Goal: Information Seeking & Learning: Find specific fact

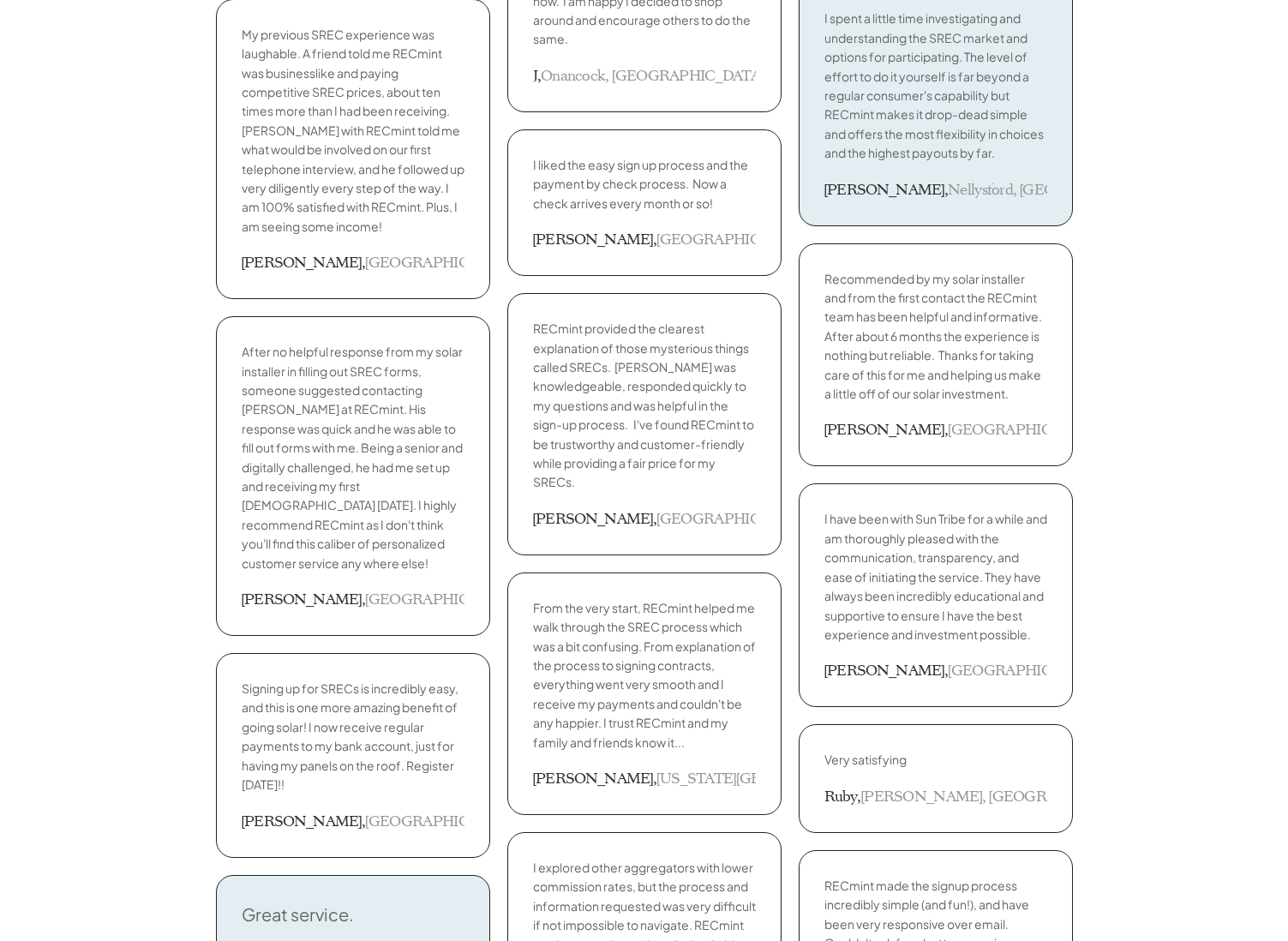
scroll to position [2626, 0]
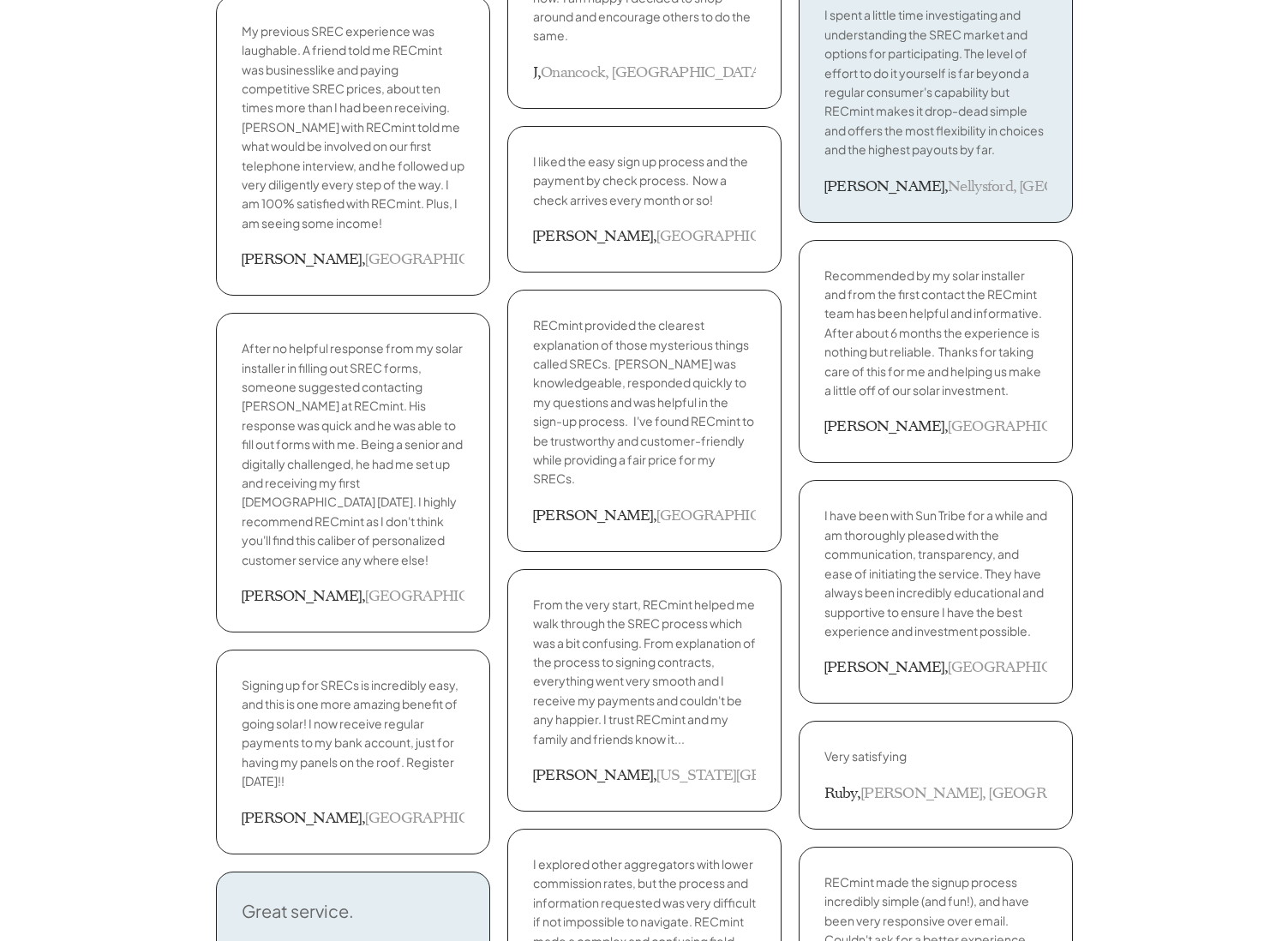
click at [145, 425] on div "I shifted from another aggregator to RECmint as soon as the previous contract e…" at bounding box center [644, 31] width 1288 height 4296
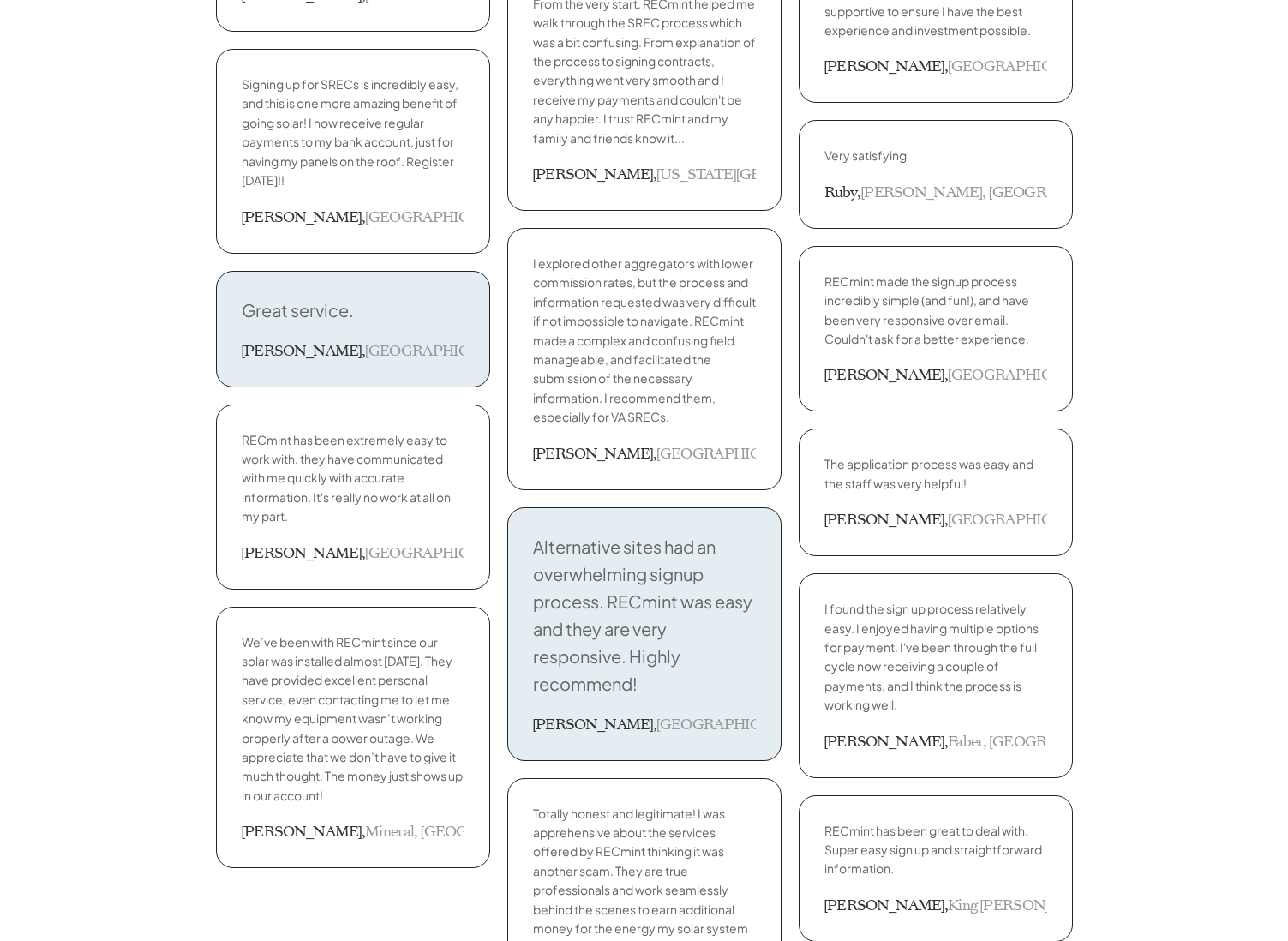
scroll to position [3251, 0]
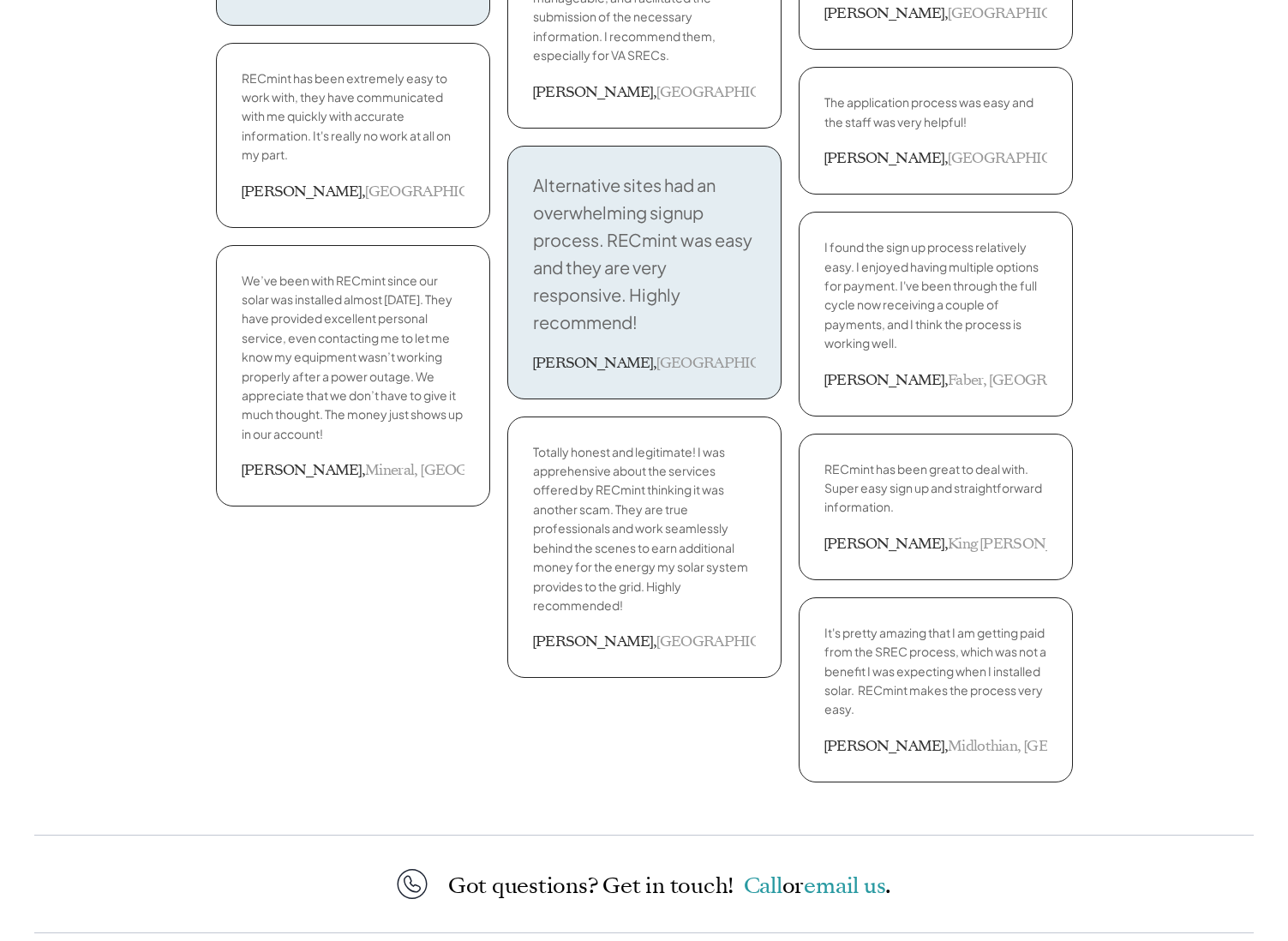
scroll to position [3597, 0]
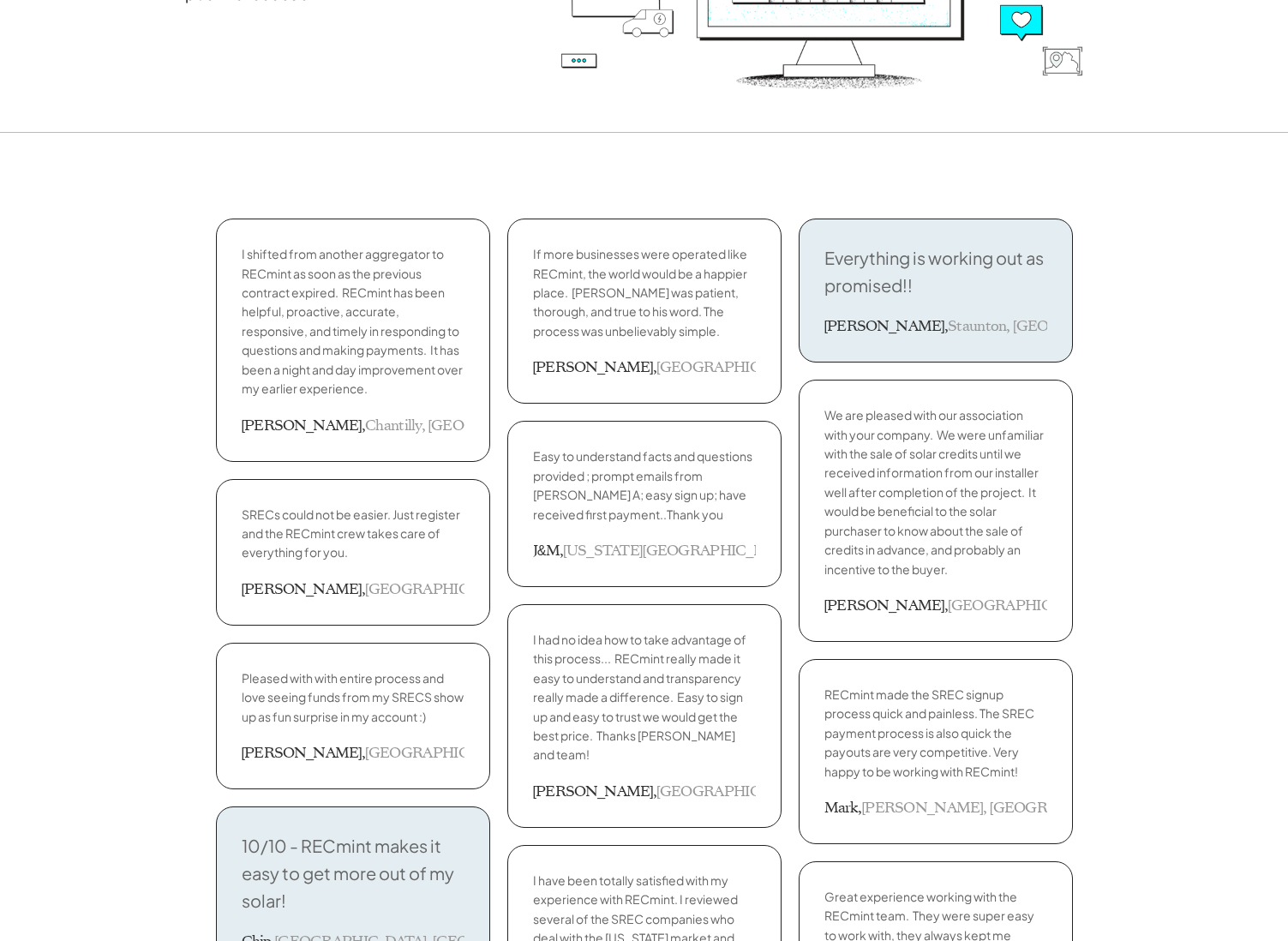
scroll to position [0, 0]
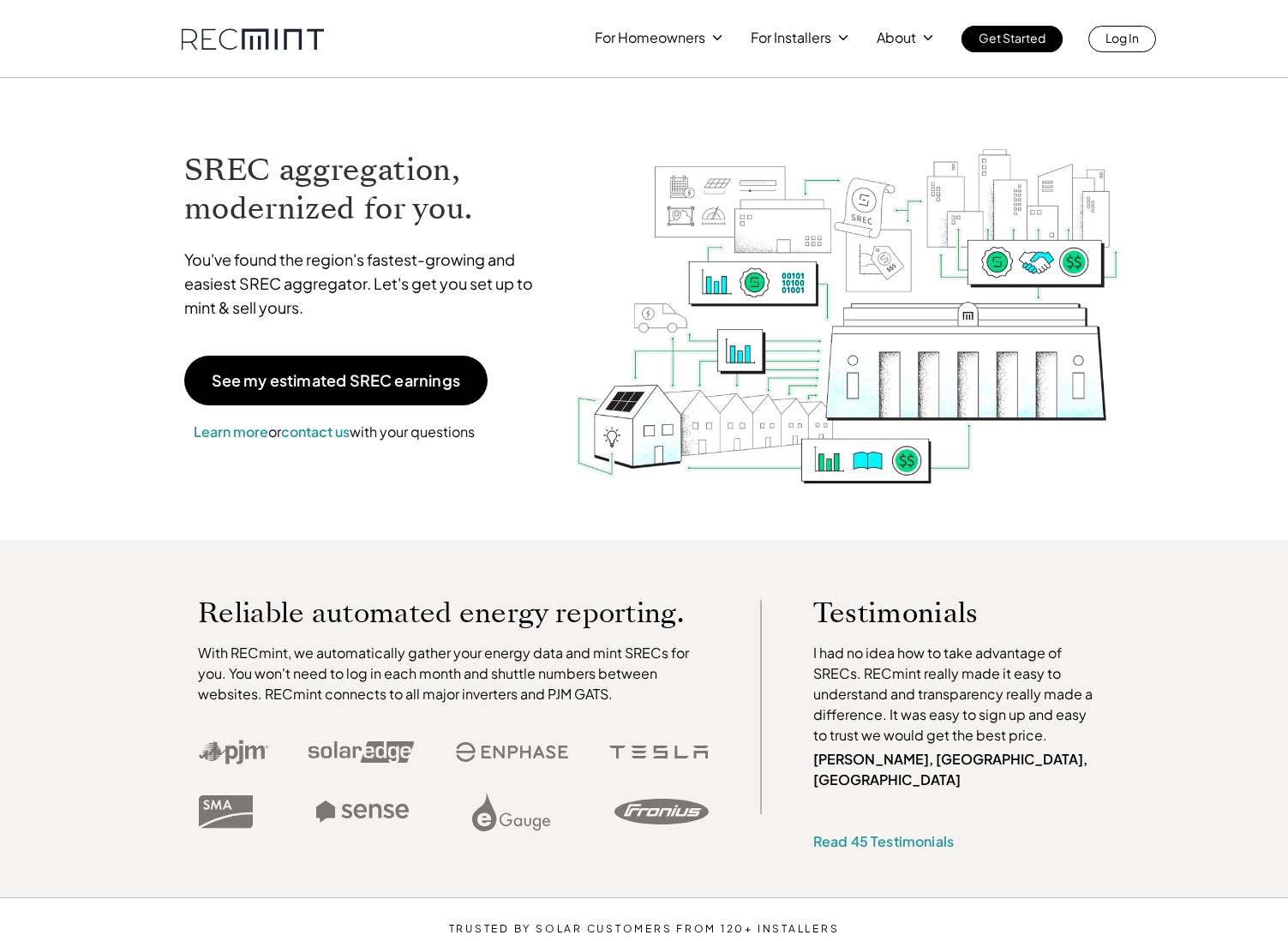
click at [156, 423] on div "SREC aggregation, modernized for you. You've found the region's fastest-growing…" at bounding box center [644, 309] width 977 height 462
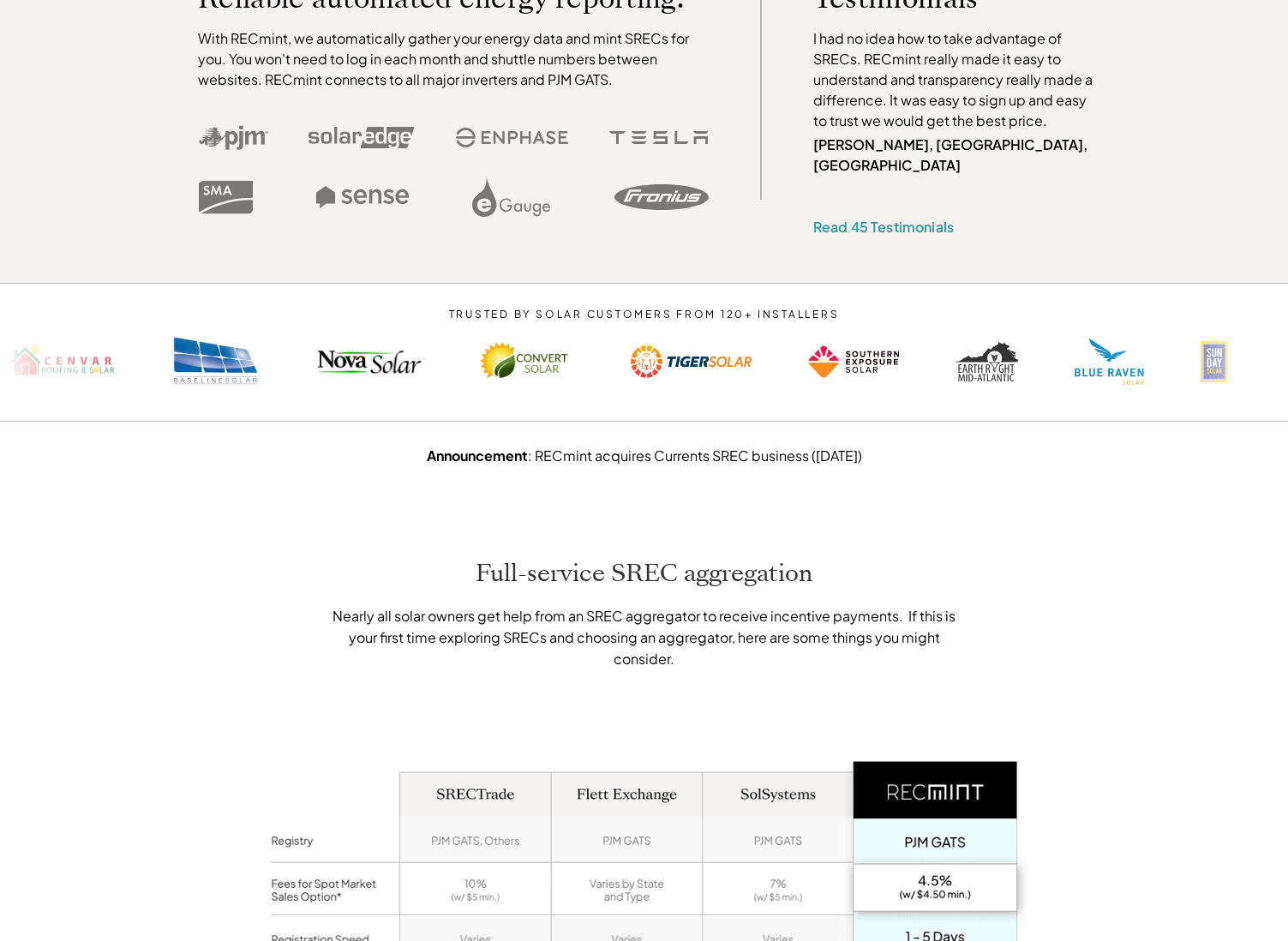
scroll to position [622, 0]
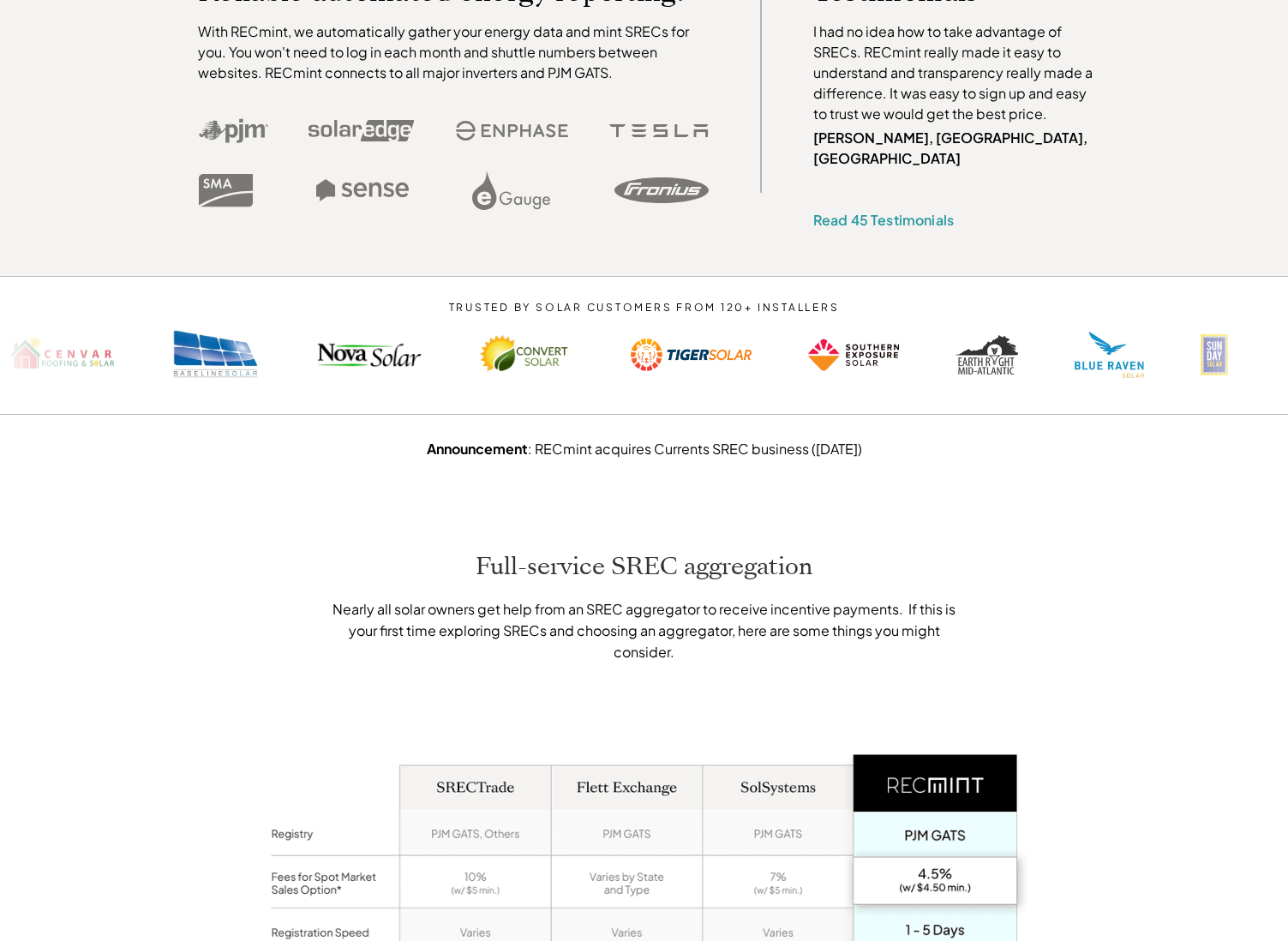
click at [148, 422] on div "Announcement : RECmint acquires Currents SREC business (June 2025)" at bounding box center [644, 440] width 1288 height 51
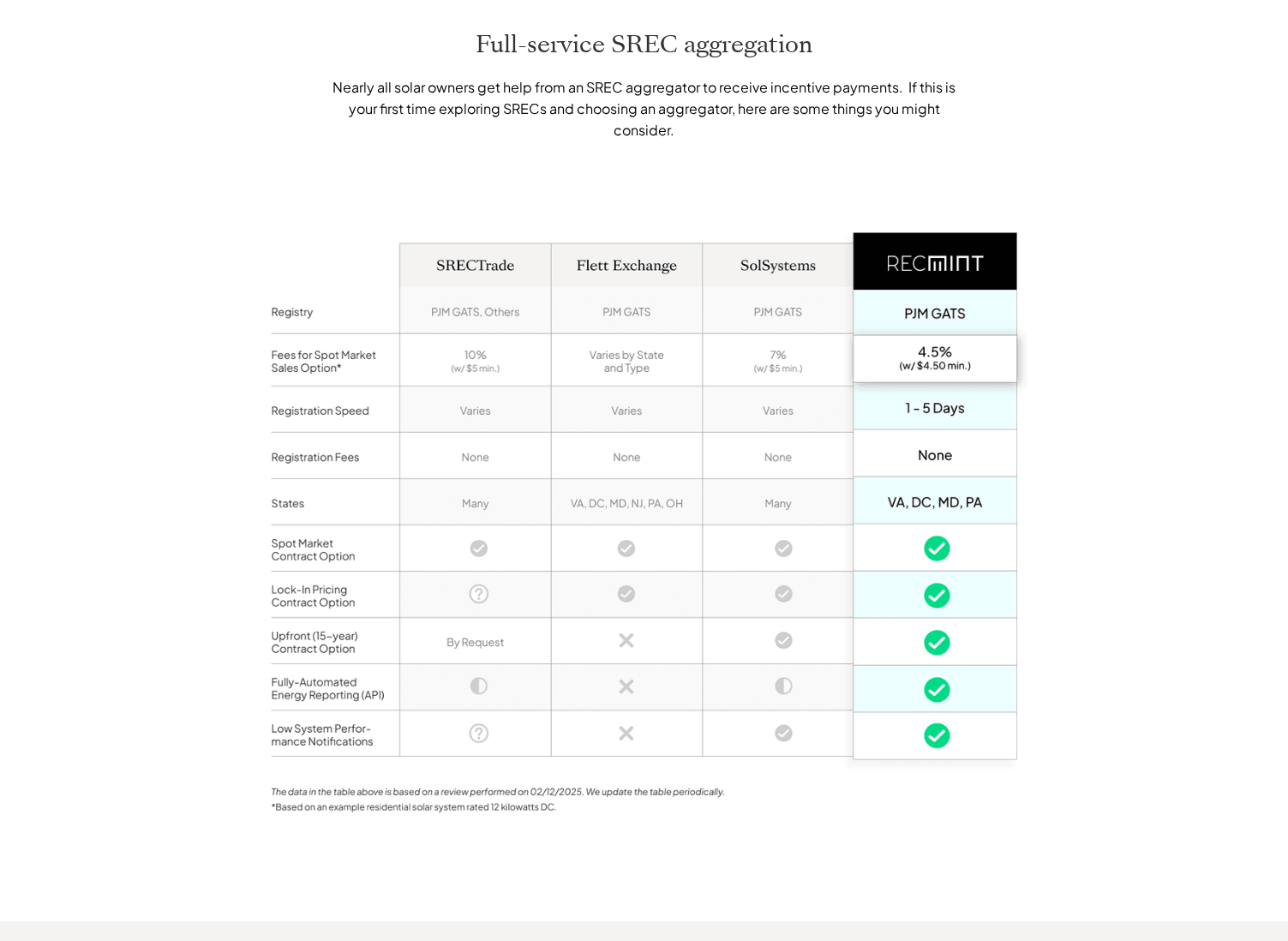
scroll to position [1146, 0]
click at [166, 420] on div "Full-service SREC aggregation Nearly all solar owners get help from an SREC agg…" at bounding box center [644, 431] width 1288 height 977
click at [166, 421] on div "Full-service SREC aggregation Nearly all solar owners get help from an SREC agg…" at bounding box center [644, 431] width 1288 height 977
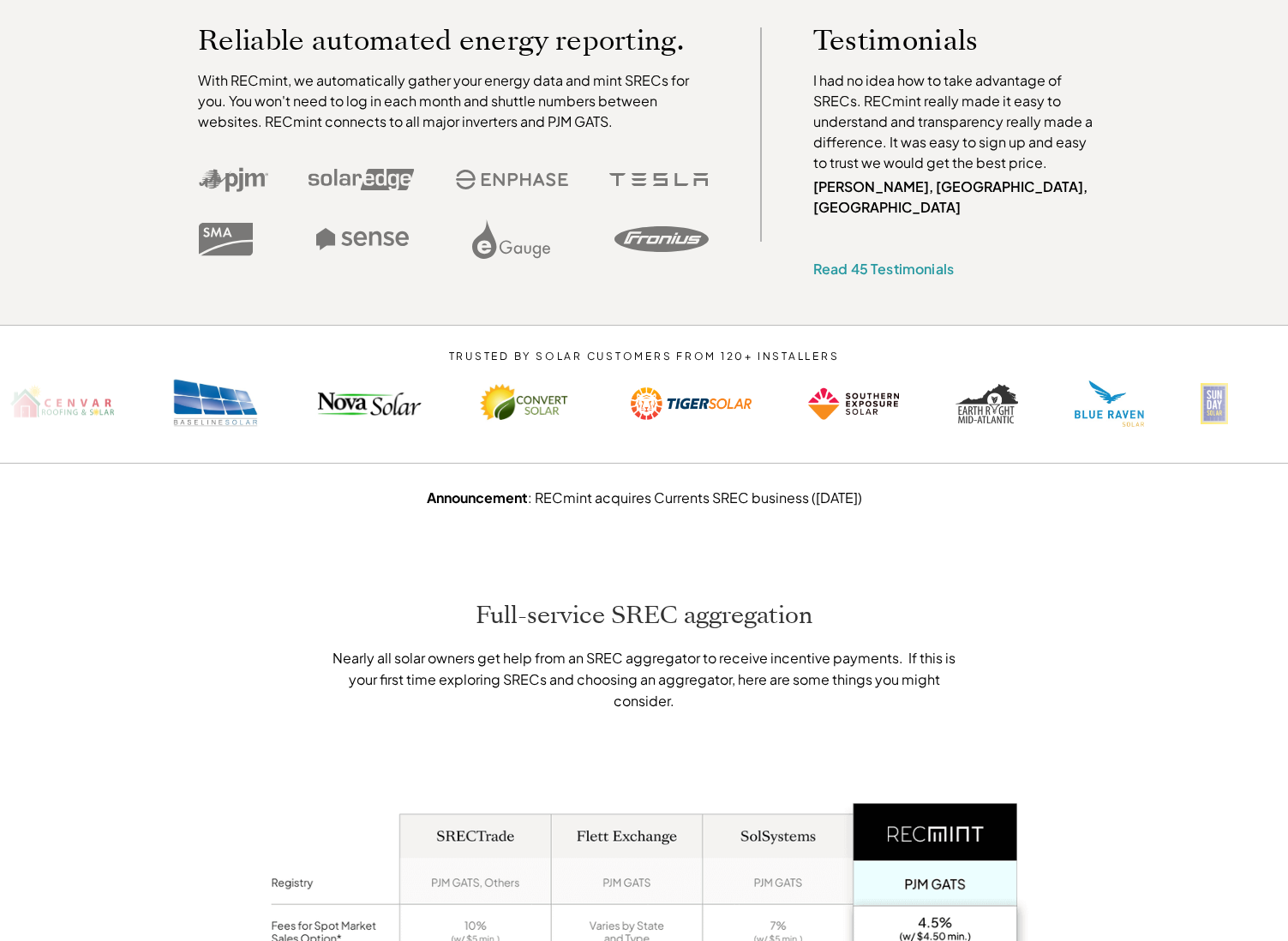
scroll to position [567, 0]
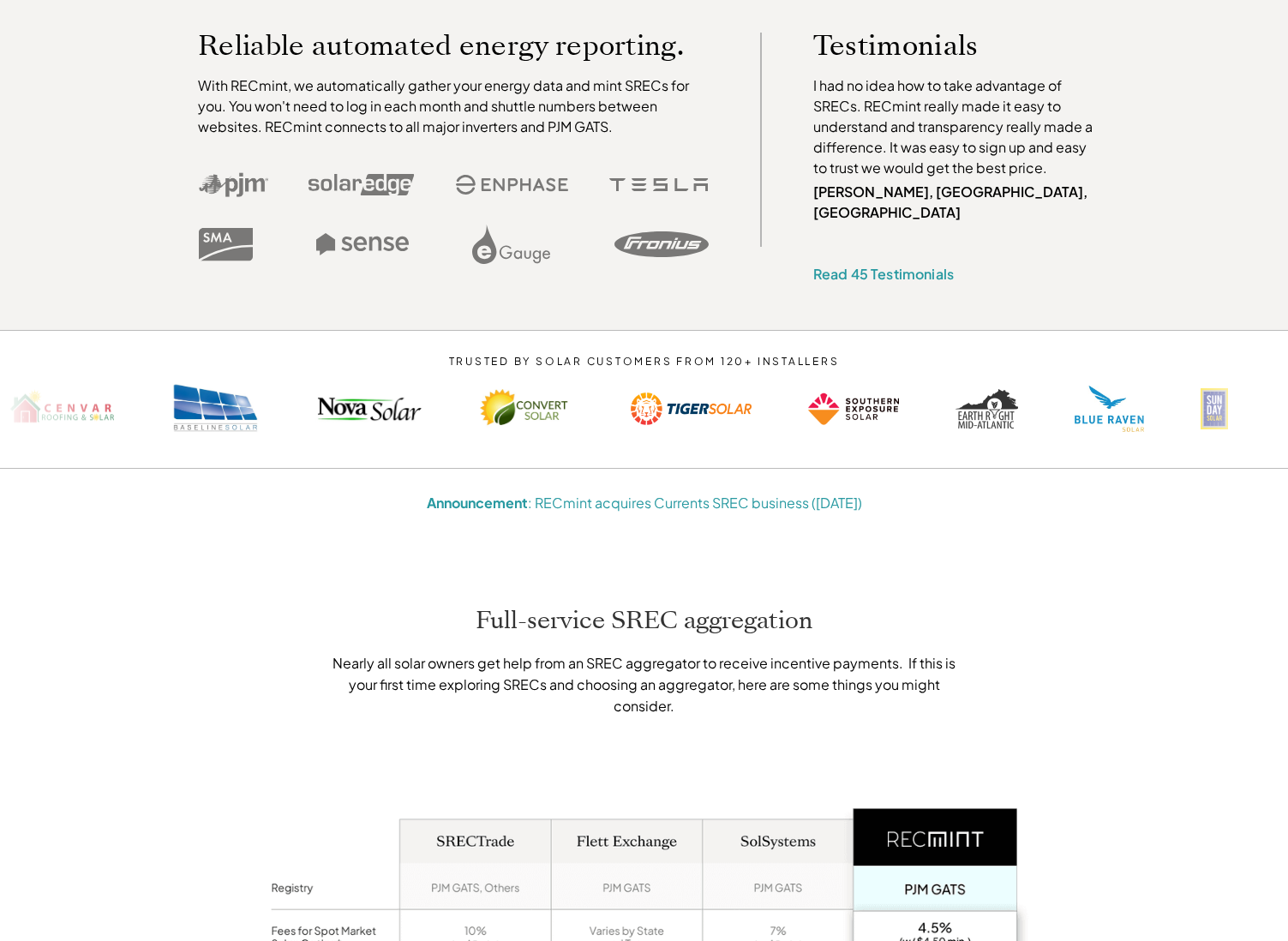
click at [720, 494] on link "Announcement : RECmint acquires Currents SREC business (June 2025)" at bounding box center [644, 503] width 436 height 18
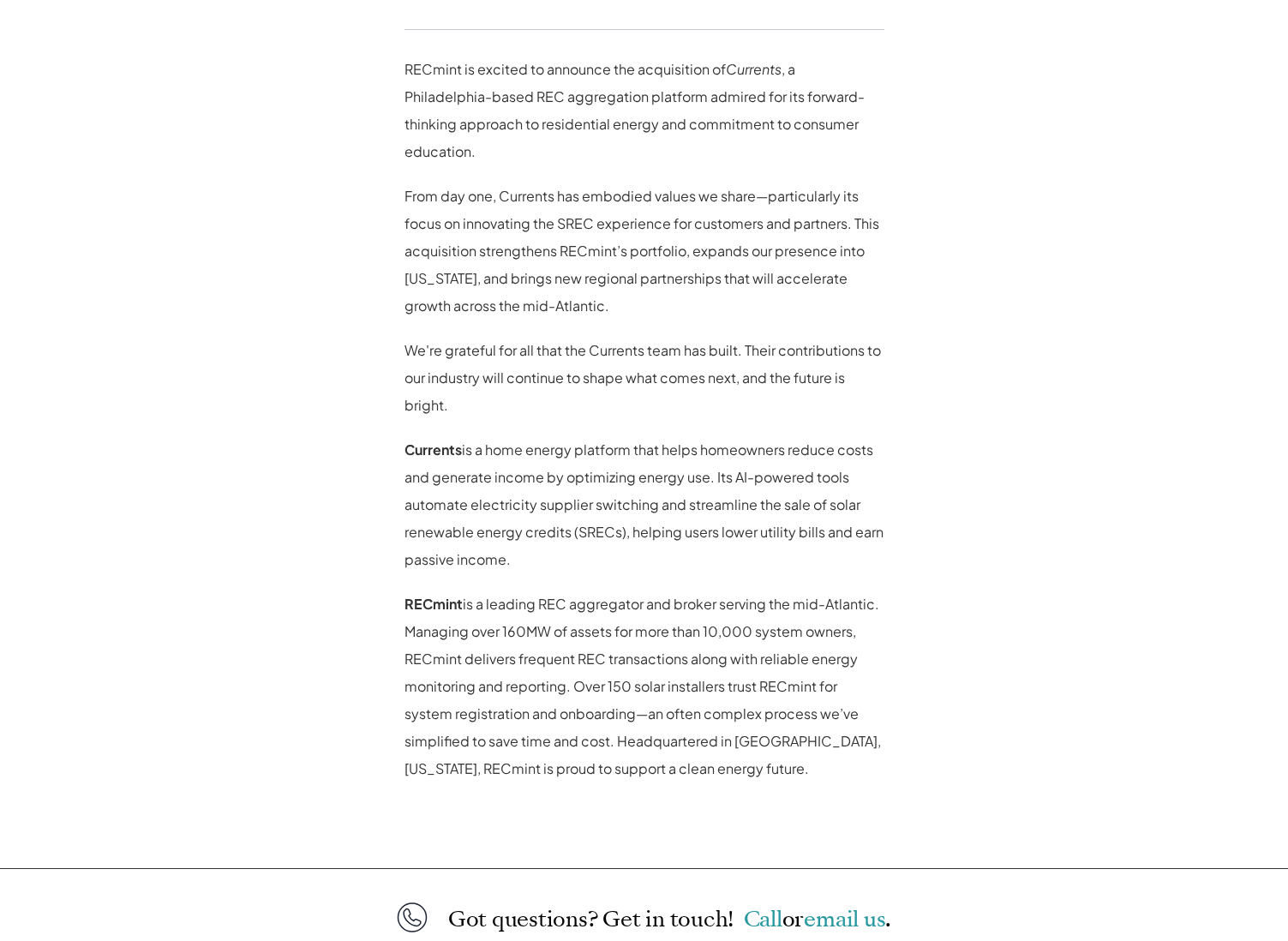
scroll to position [916, 0]
click at [271, 405] on div "For Homeowners For Installers About Get Started Log In SRECs are super easy wit…" at bounding box center [644, 151] width 1288 height 2135
click at [270, 405] on div "For Homeowners For Installers About Get Started Log In SRECs are super easy wit…" at bounding box center [644, 151] width 1288 height 2135
click at [269, 404] on div "For Homeowners For Installers About Get Started Log In SRECs are super easy wit…" at bounding box center [644, 151] width 1288 height 2135
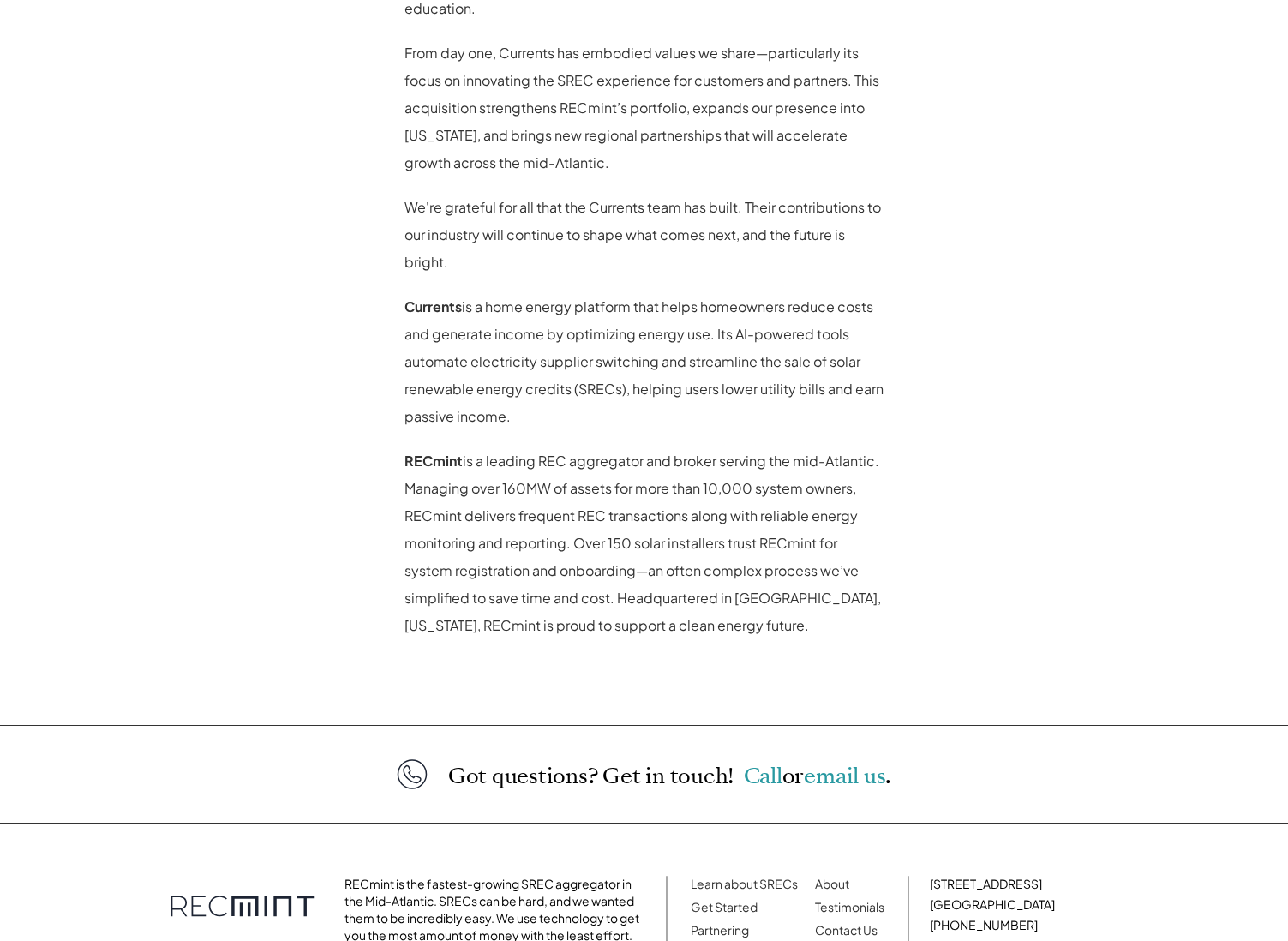
scroll to position [1071, 0]
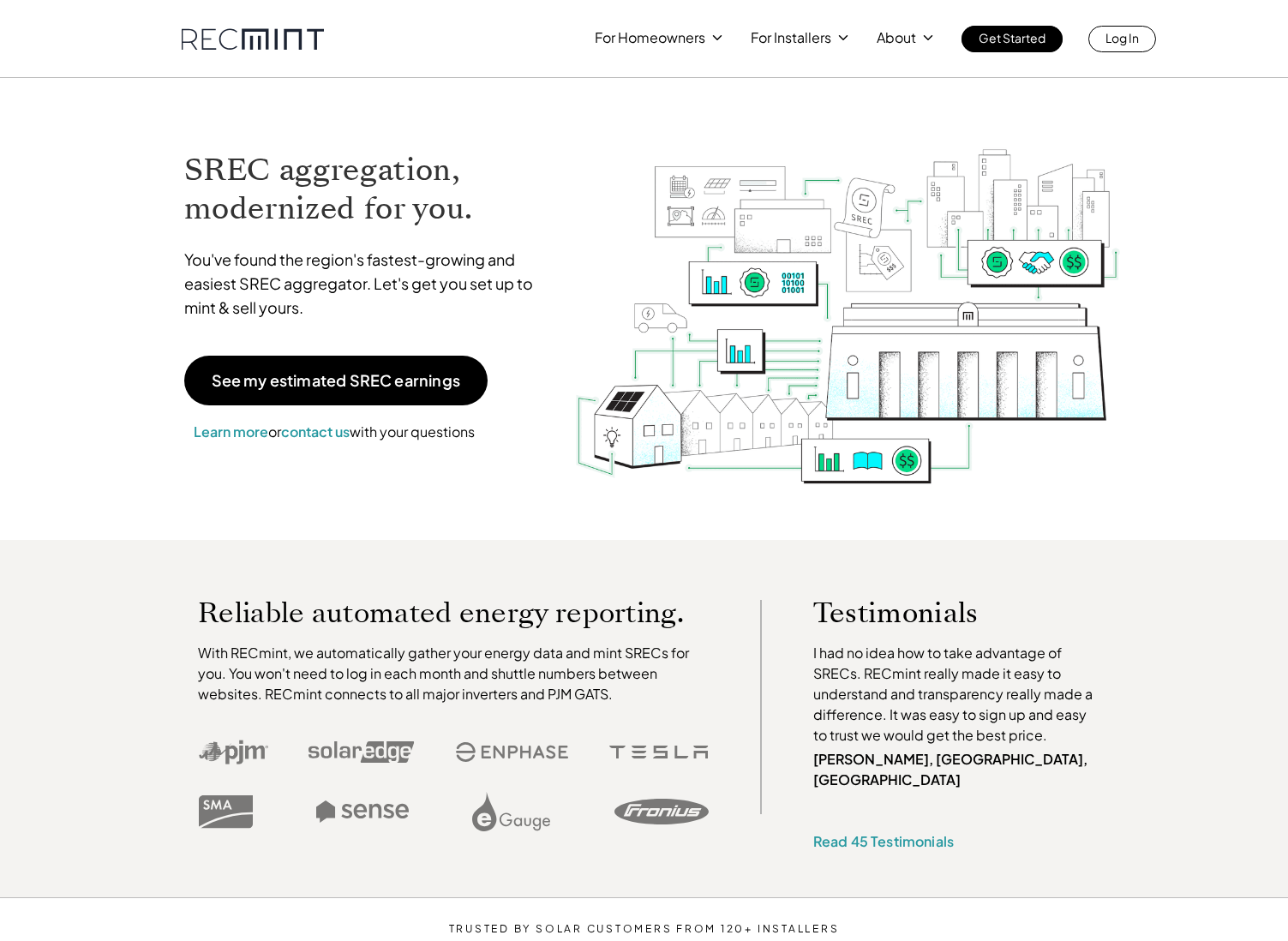
click at [790, 75] on p "Partner with us" at bounding box center [799, 79] width 89 height 17
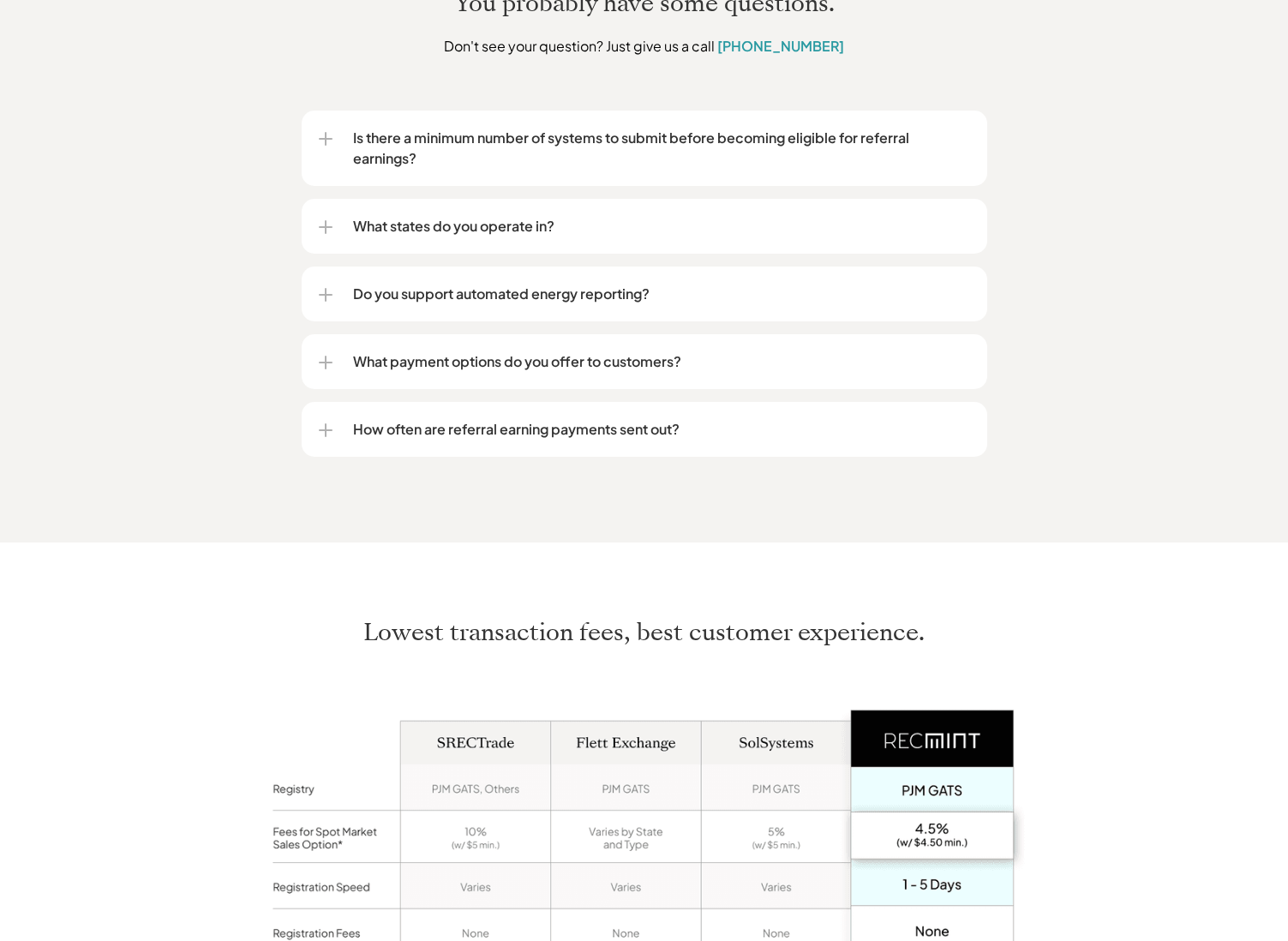
scroll to position [2816, 0]
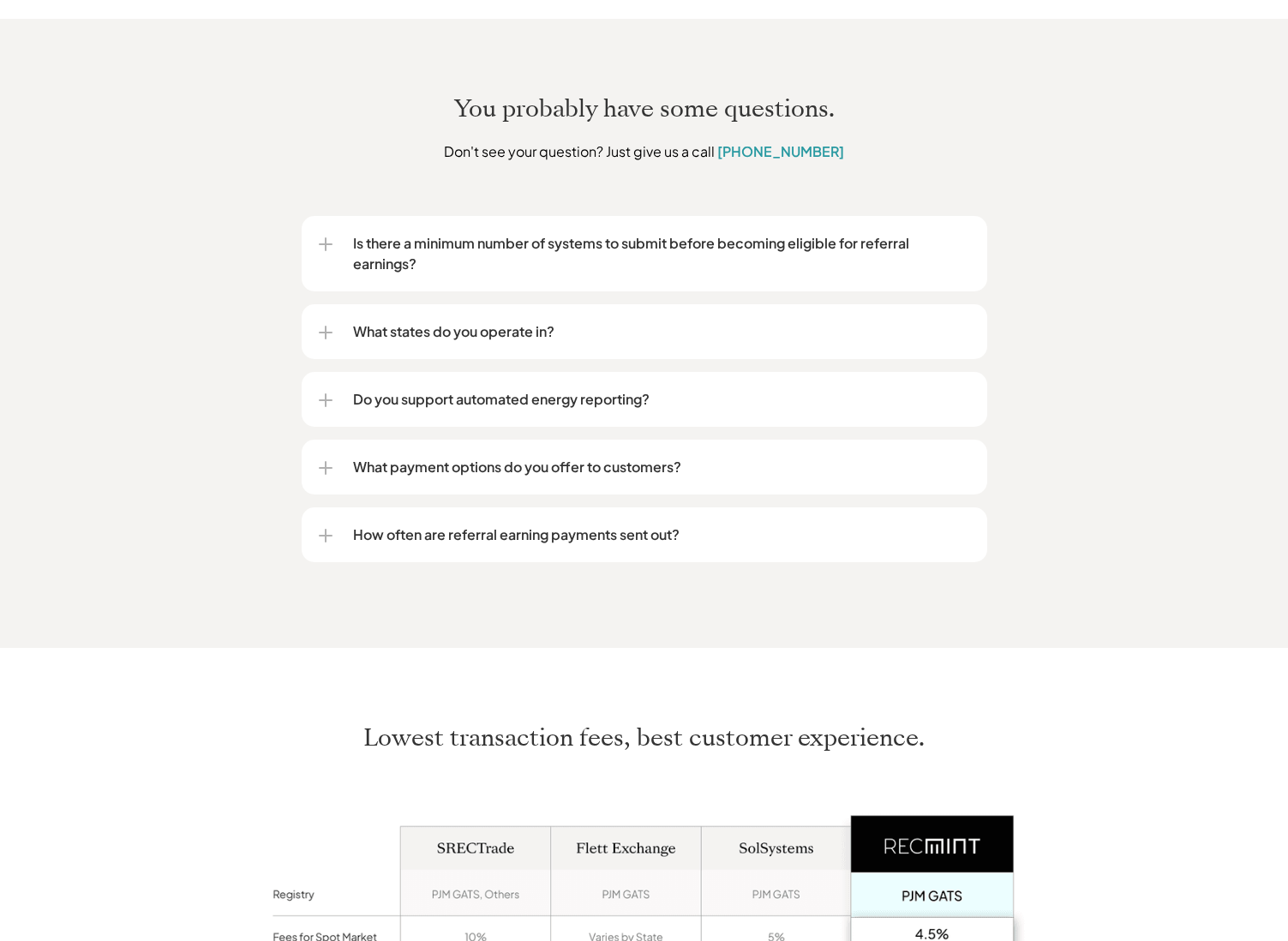
click at [114, 213] on div "You probably have some questions. Don't see your question? Just give us a call …" at bounding box center [644, 332] width 1288 height 629
click at [371, 233] on p "Is there a minimum number of systems to submit before becoming eligible for ref…" at bounding box center [661, 253] width 617 height 41
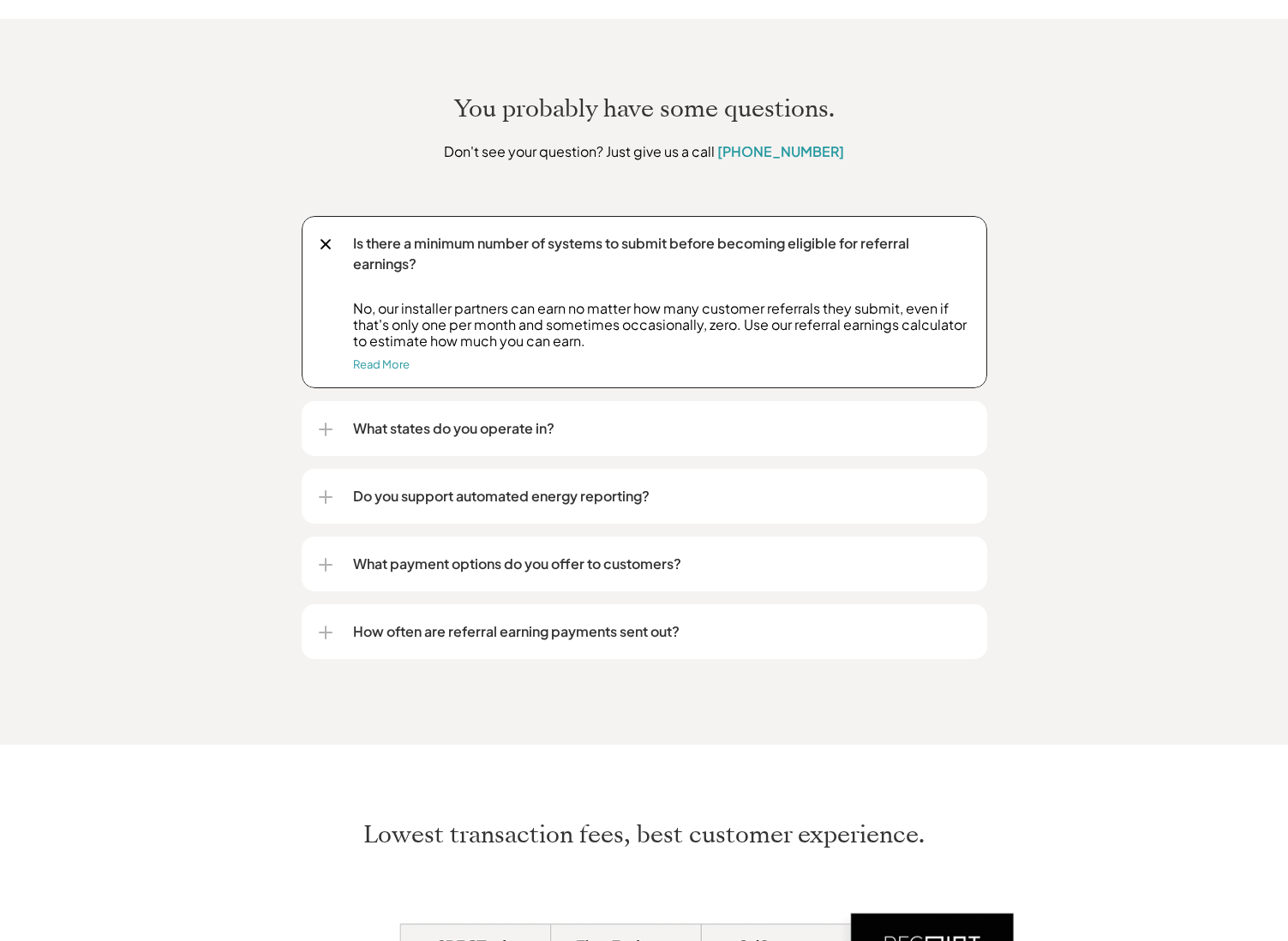
click at [368, 233] on p "Is there a minimum number of systems to submit before becoming eligible for ref…" at bounding box center [661, 253] width 617 height 41
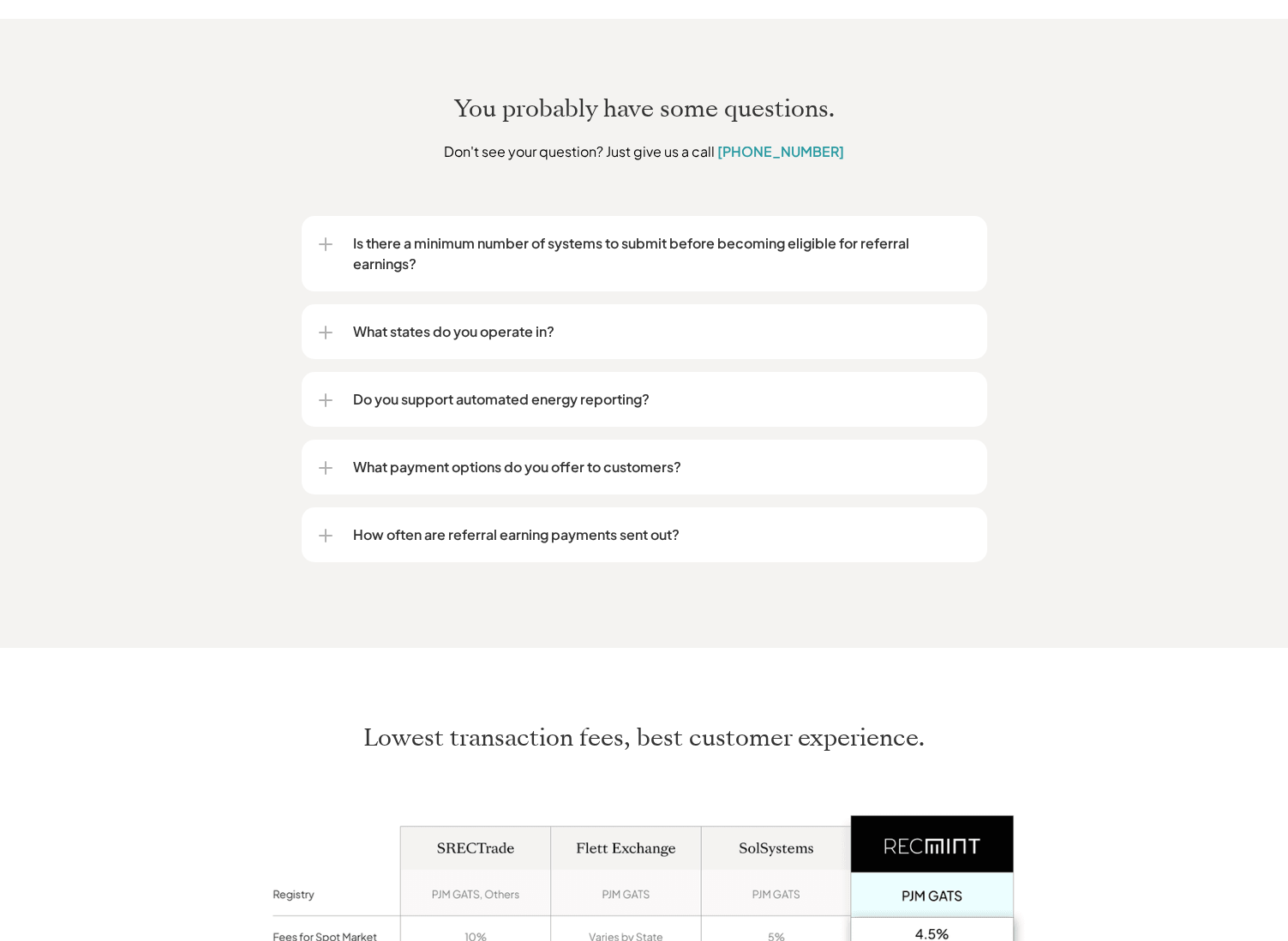
click at [375, 322] on p "What states do you operate in?" at bounding box center [661, 332] width 617 height 20
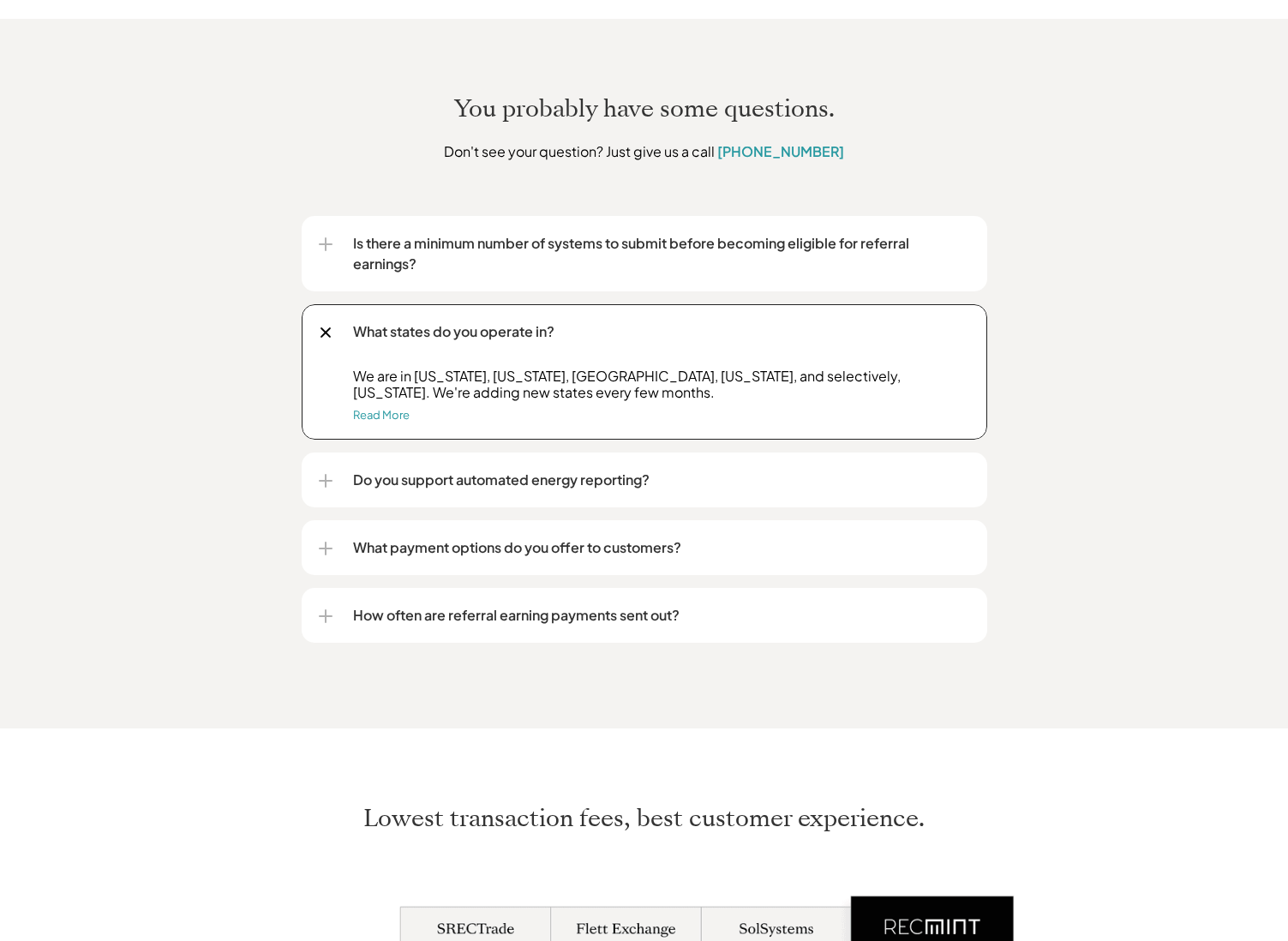
click at [375, 322] on p "What states do you operate in?" at bounding box center [661, 332] width 617 height 20
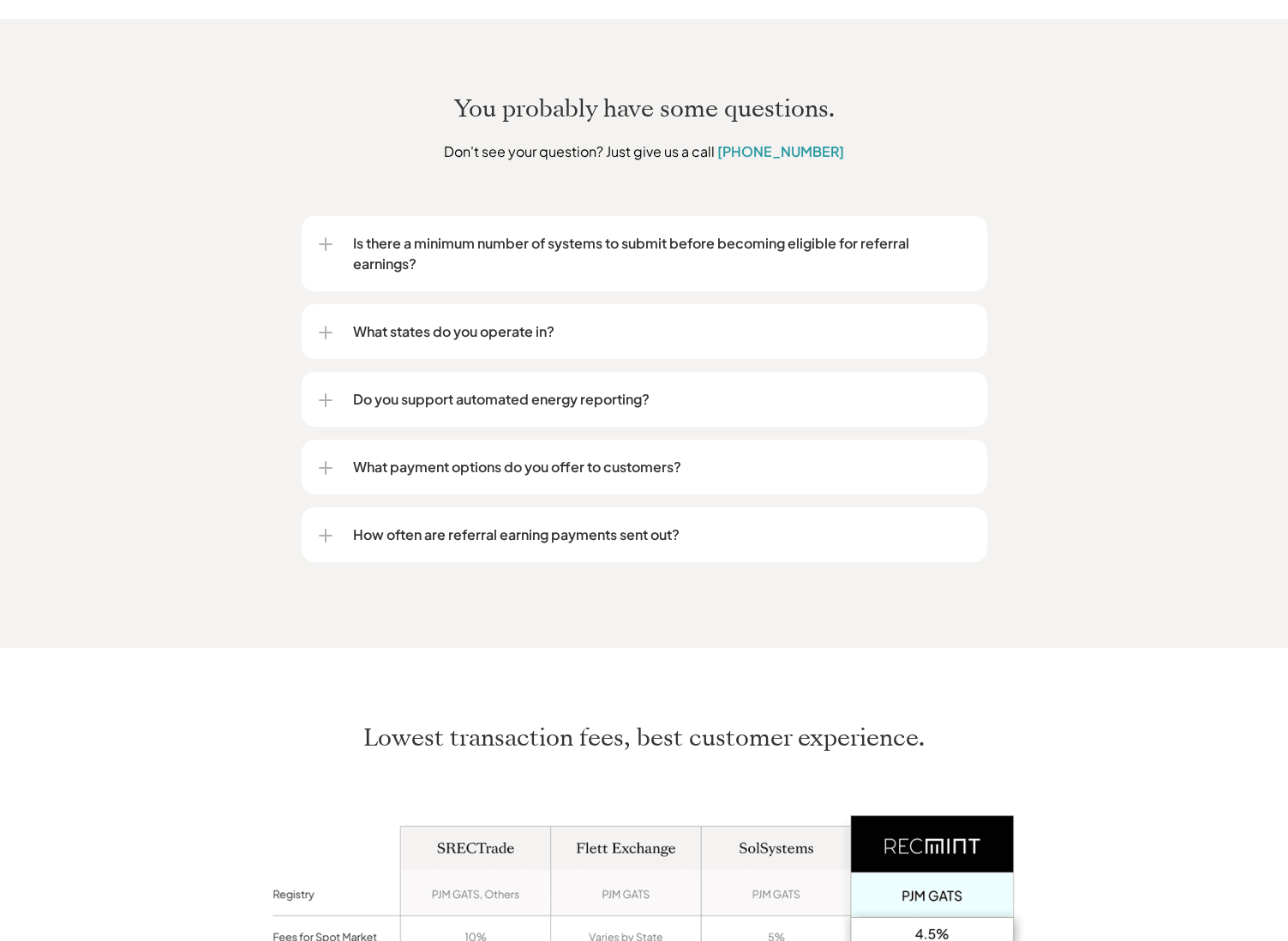
click at [397, 389] on p "Do you support automated energy reporting?" at bounding box center [661, 399] width 617 height 20
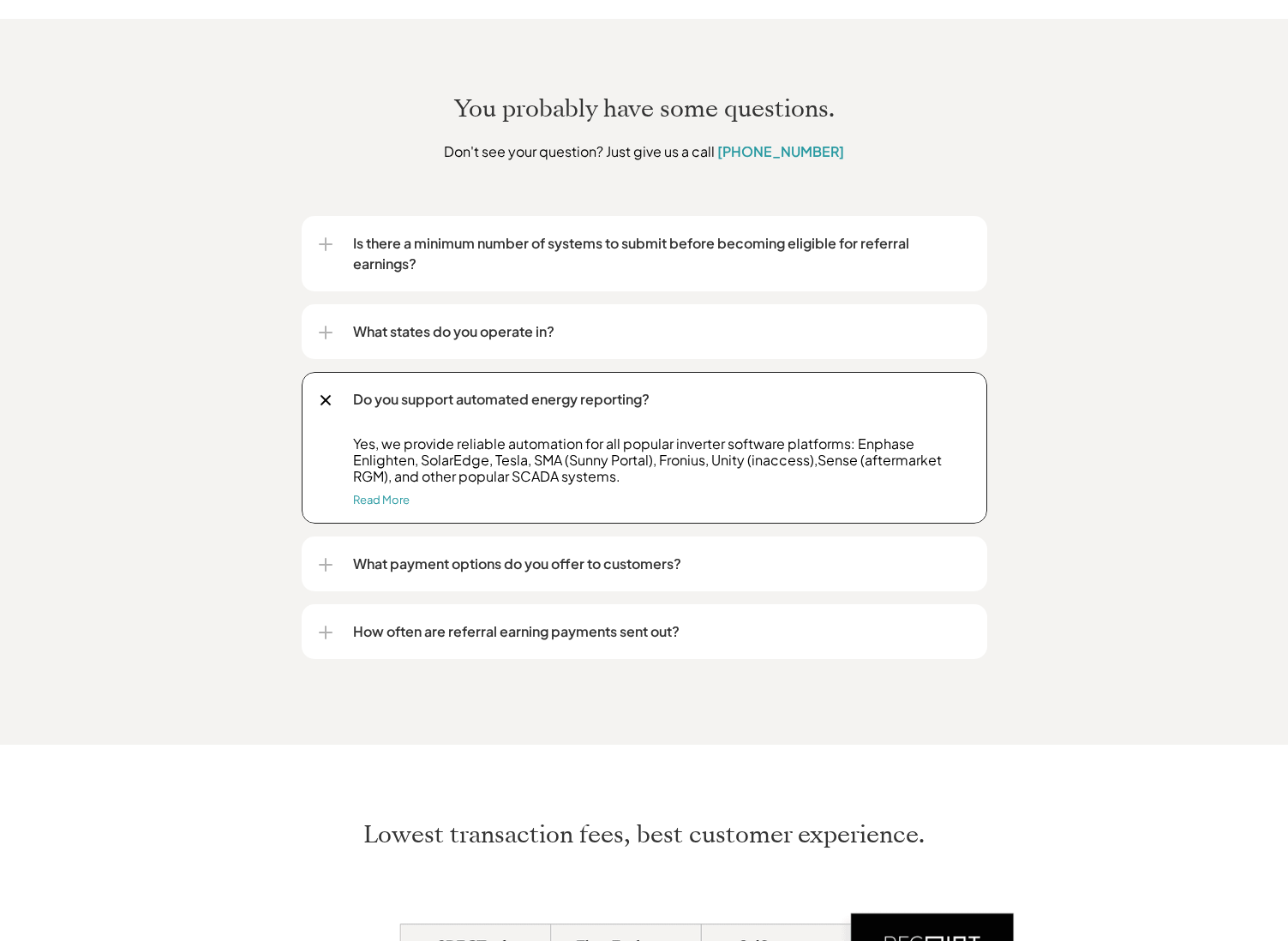
click at [400, 389] on p "Do you support automated energy reporting?" at bounding box center [661, 399] width 617 height 20
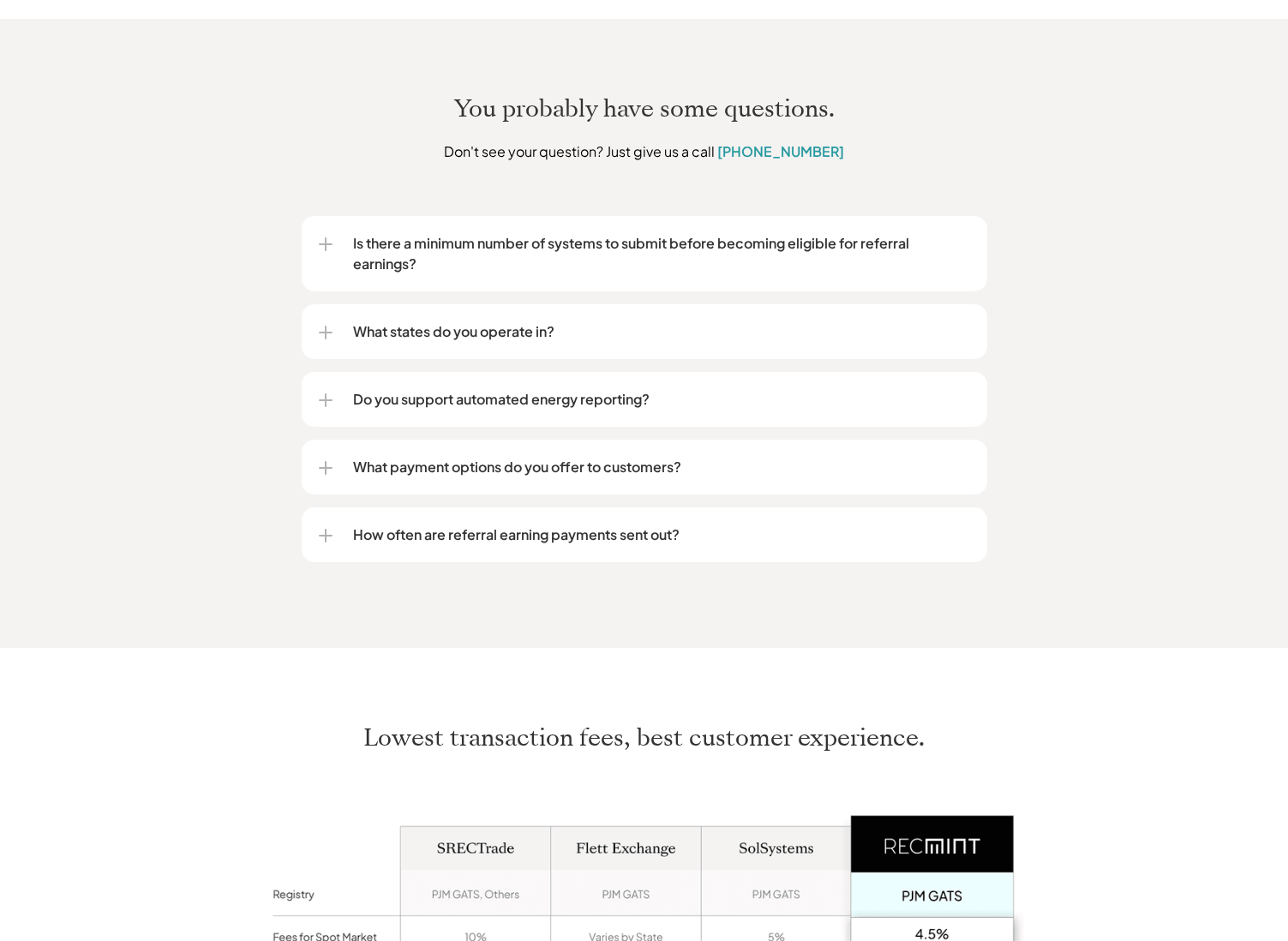
click at [432, 457] on p "What payment options do you offer to customers?" at bounding box center [661, 467] width 617 height 20
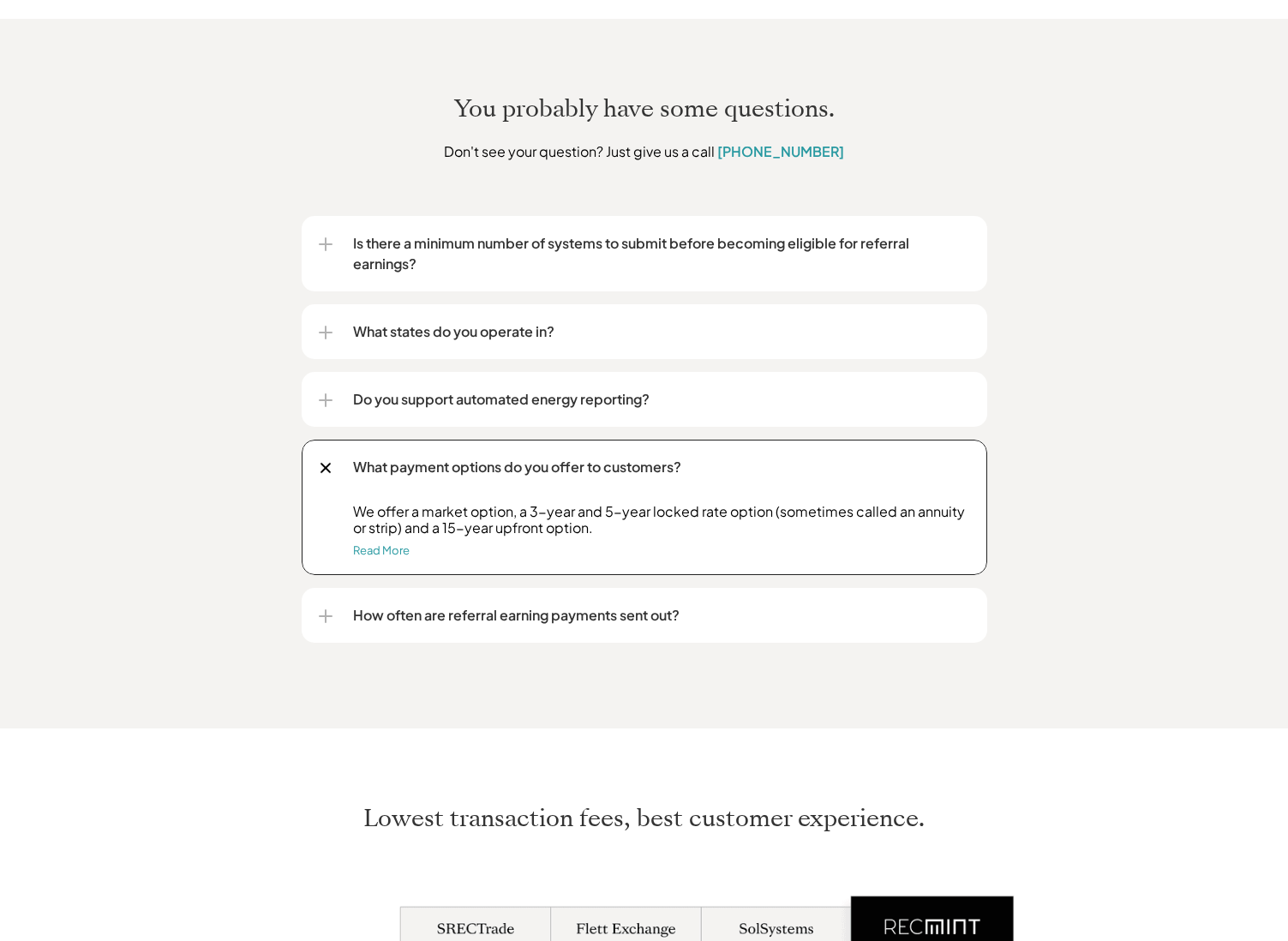
click at [436, 457] on p "What payment options do you offer to customers?" at bounding box center [661, 467] width 617 height 20
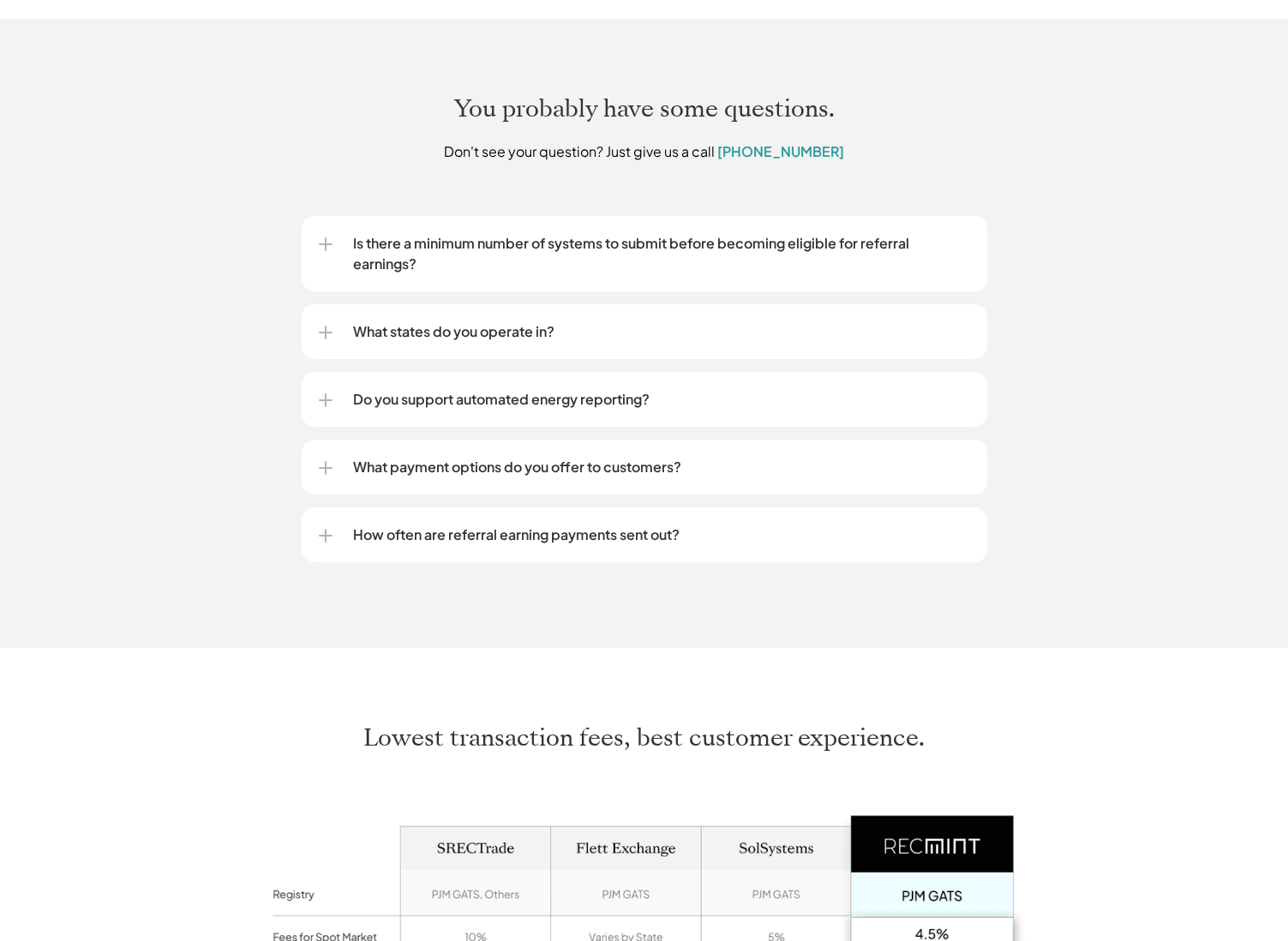
click at [444, 525] on p "How often are referral earning payments sent out?" at bounding box center [661, 534] width 617 height 20
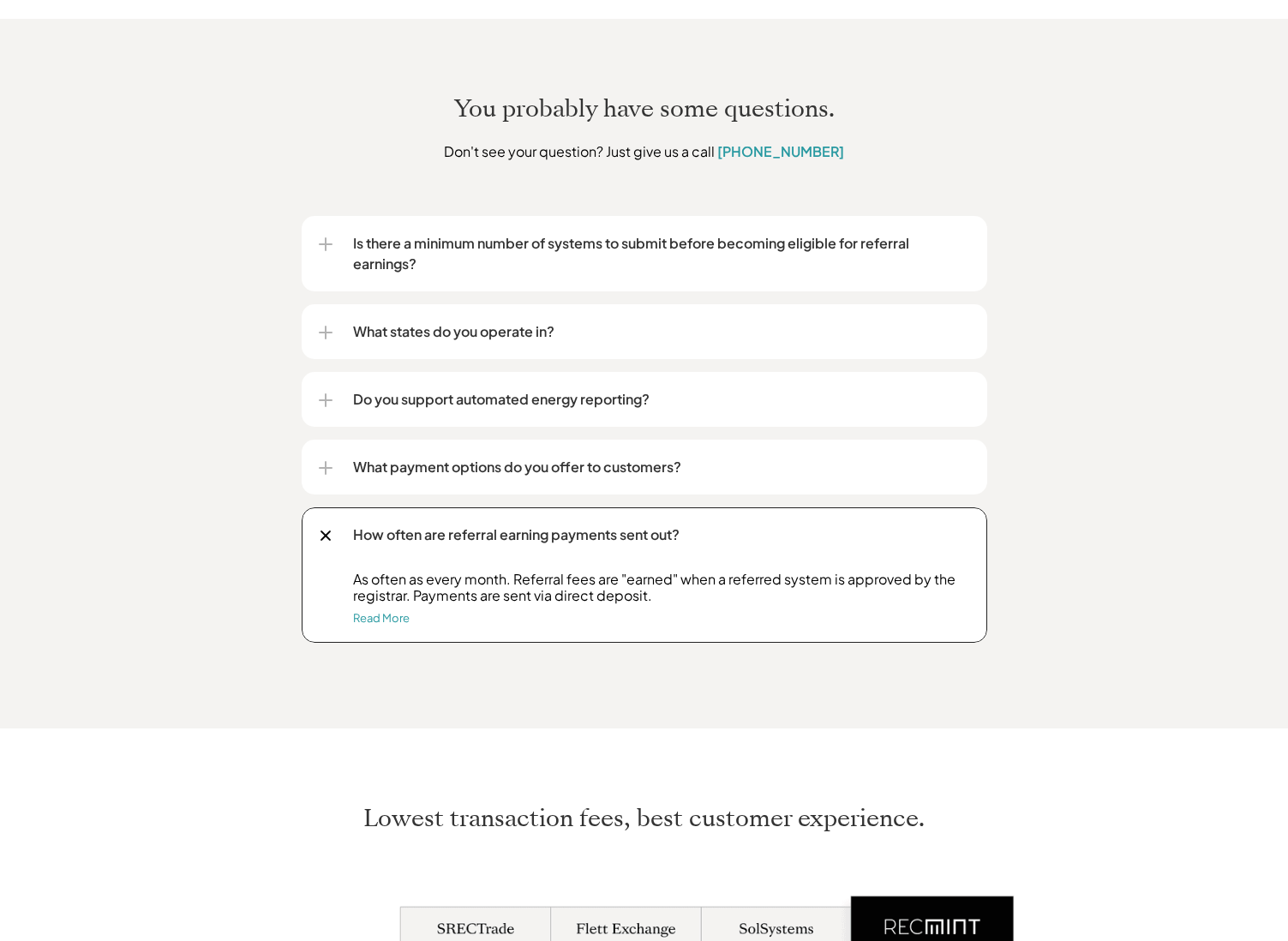
click at [444, 525] on p "How often are referral earning payments sent out?" at bounding box center [661, 534] width 617 height 20
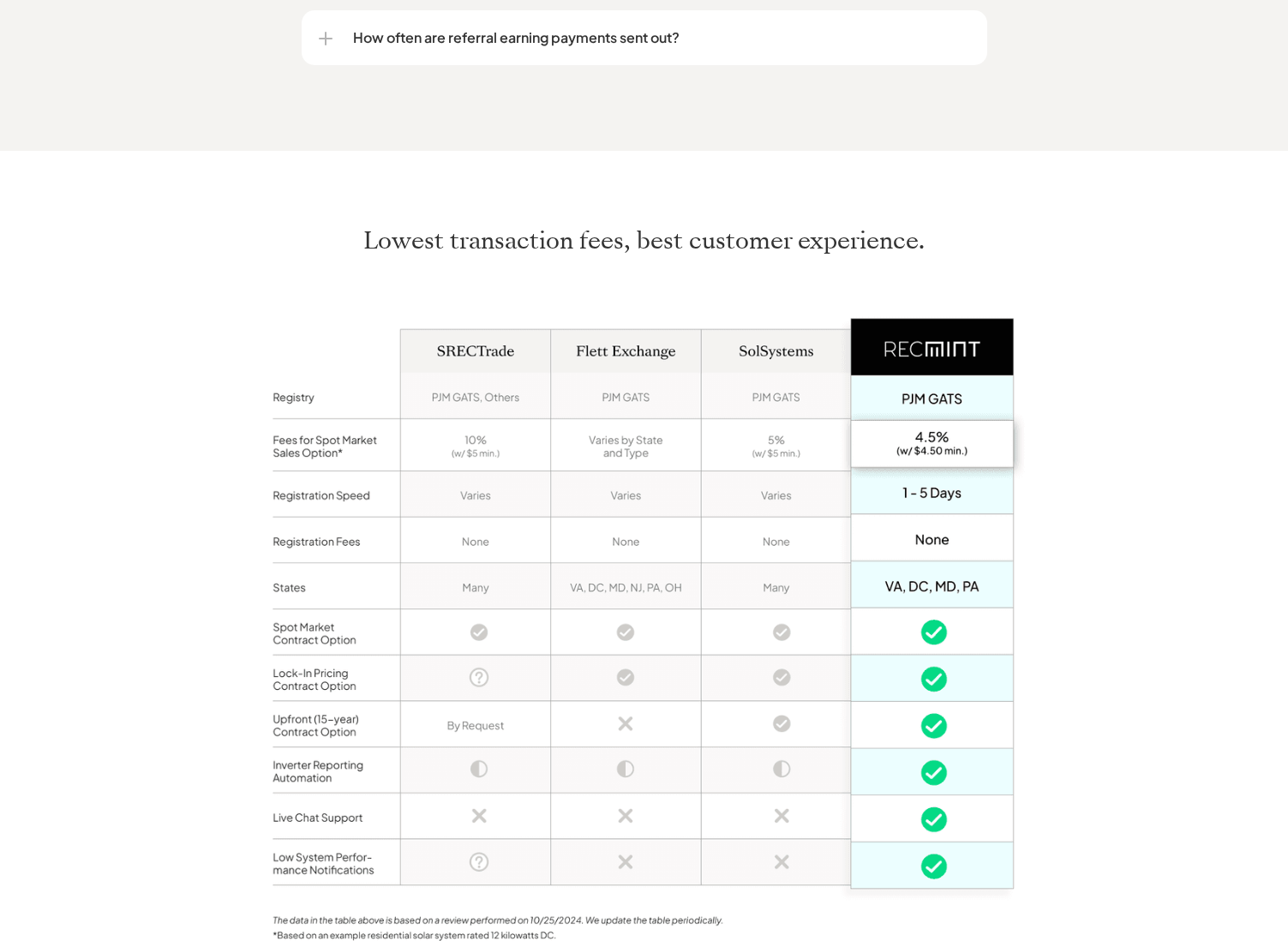
scroll to position [3402, 0]
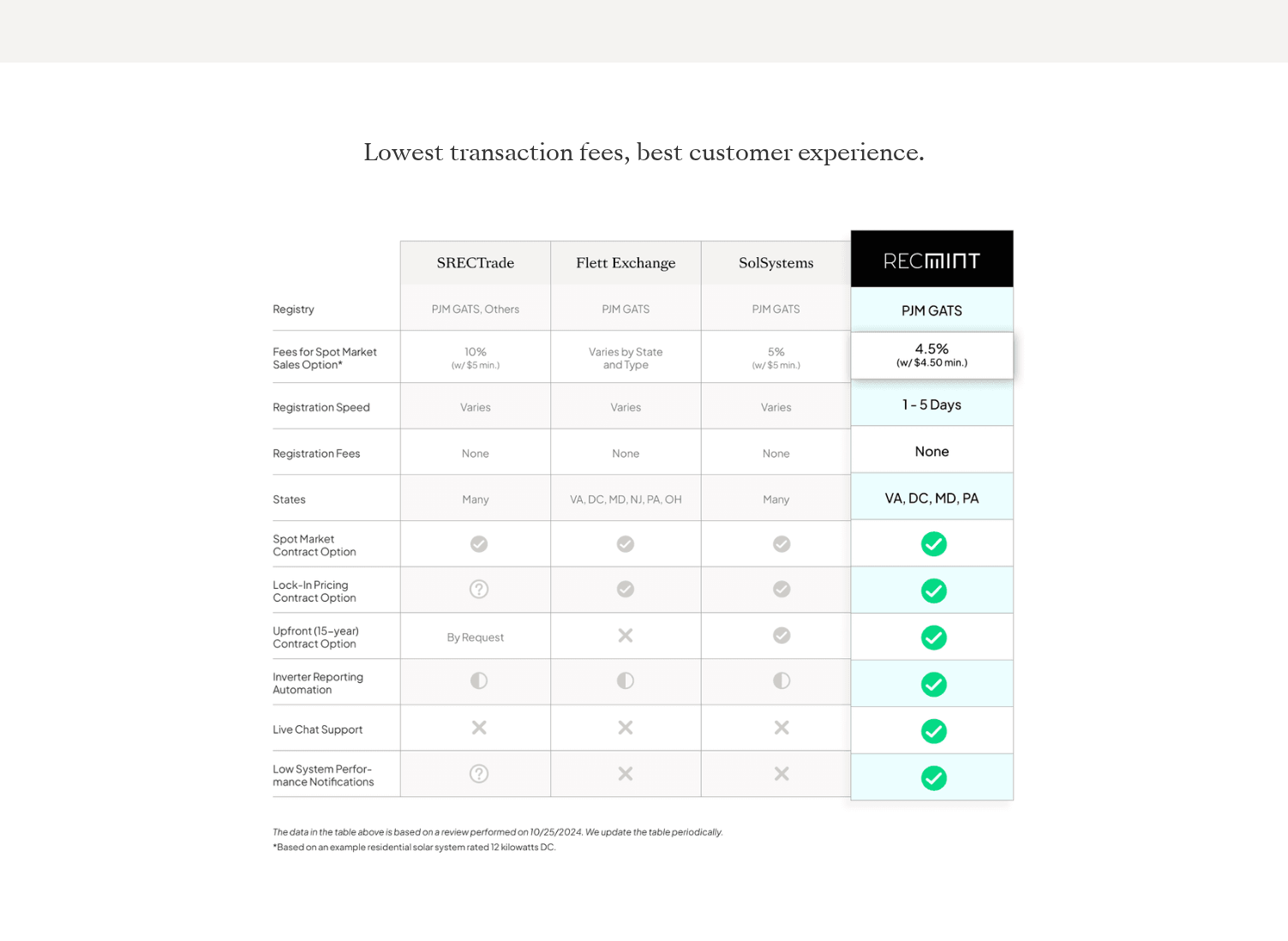
click at [152, 458] on div "Lowest transaction fees, best customer experience." at bounding box center [644, 505] width 1288 height 885
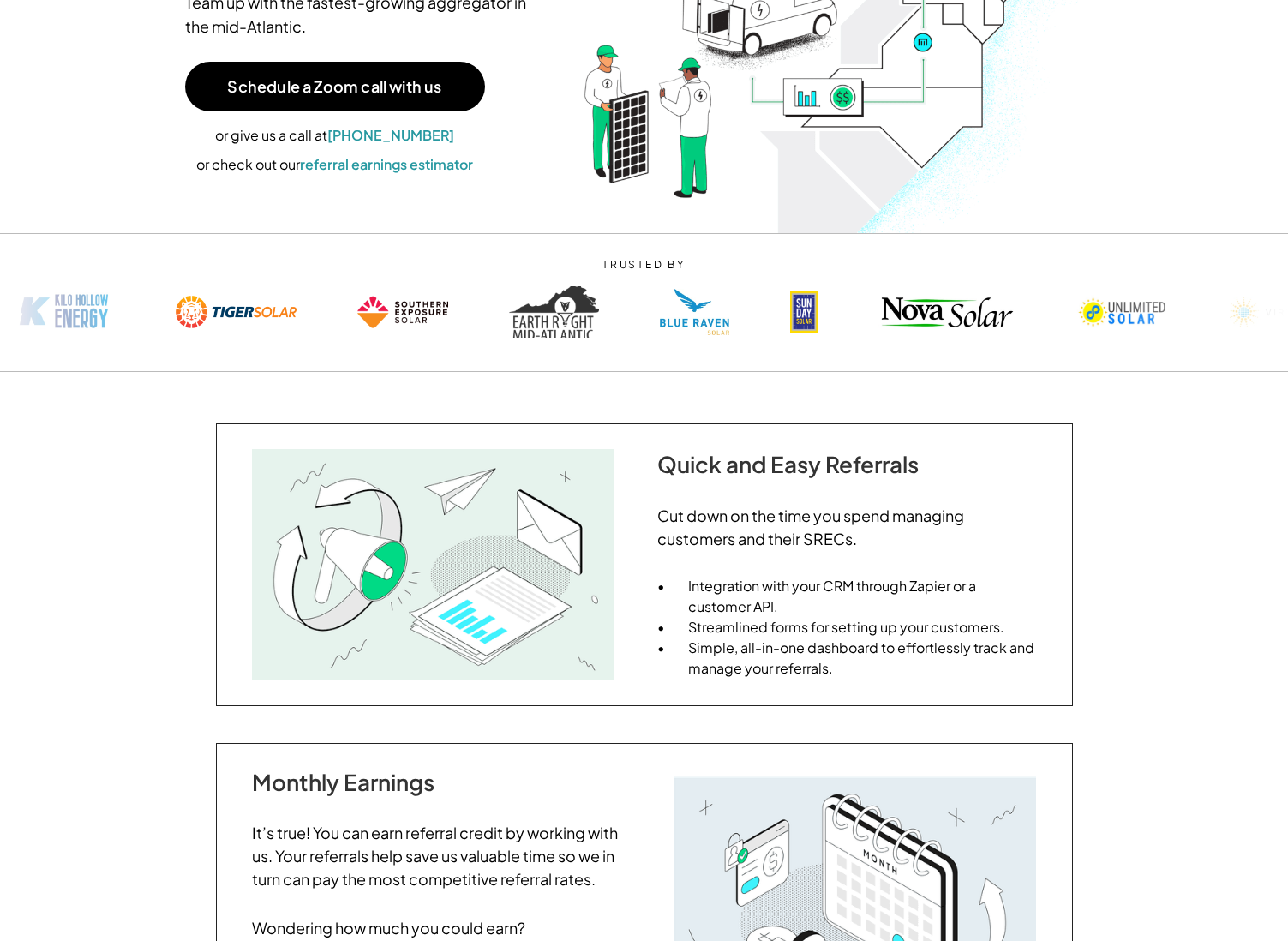
scroll to position [0, 0]
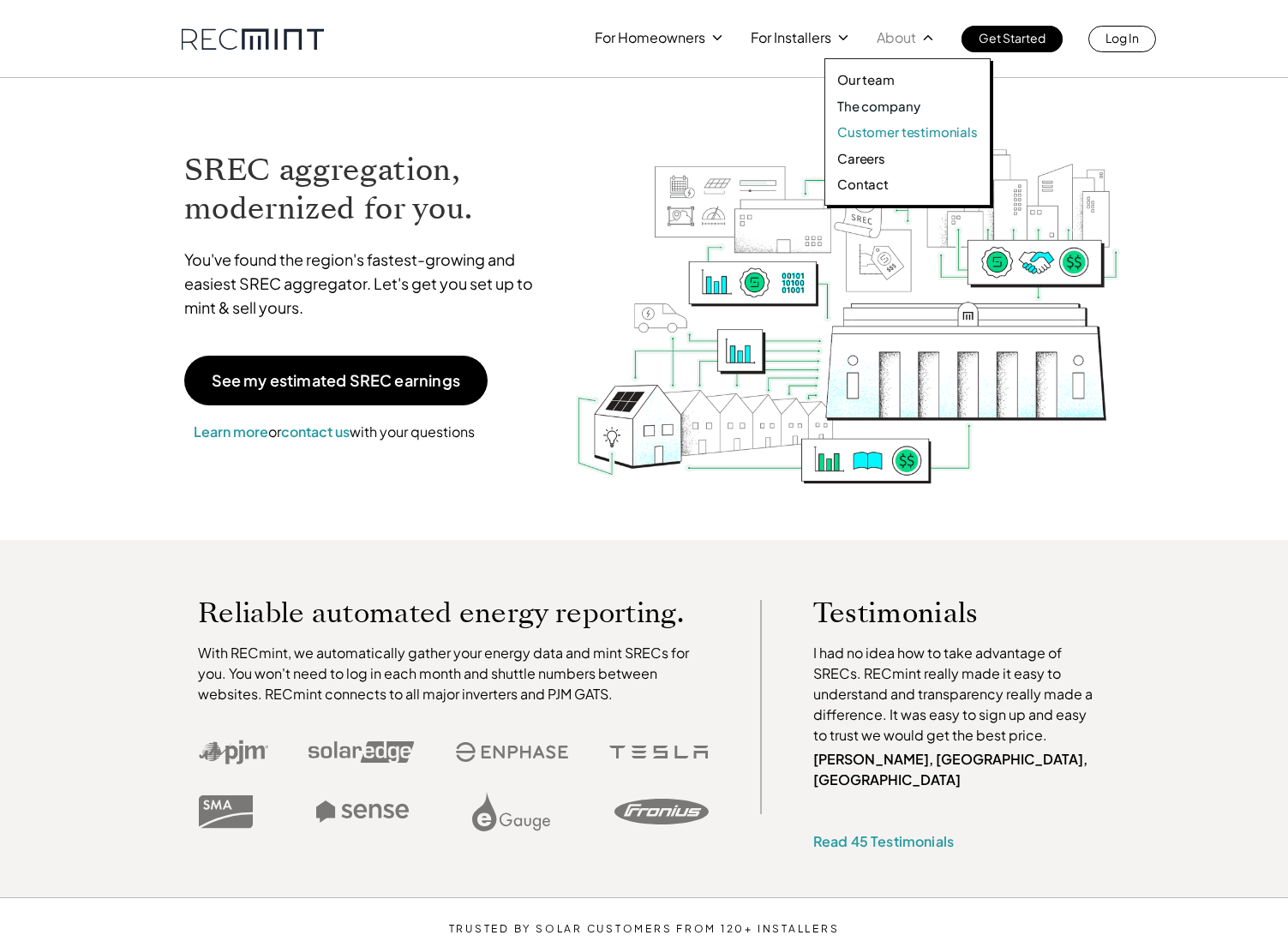
click at [872, 135] on p "Customer testimonials" at bounding box center [907, 131] width 140 height 17
click at [874, 106] on p "The company" at bounding box center [878, 106] width 82 height 17
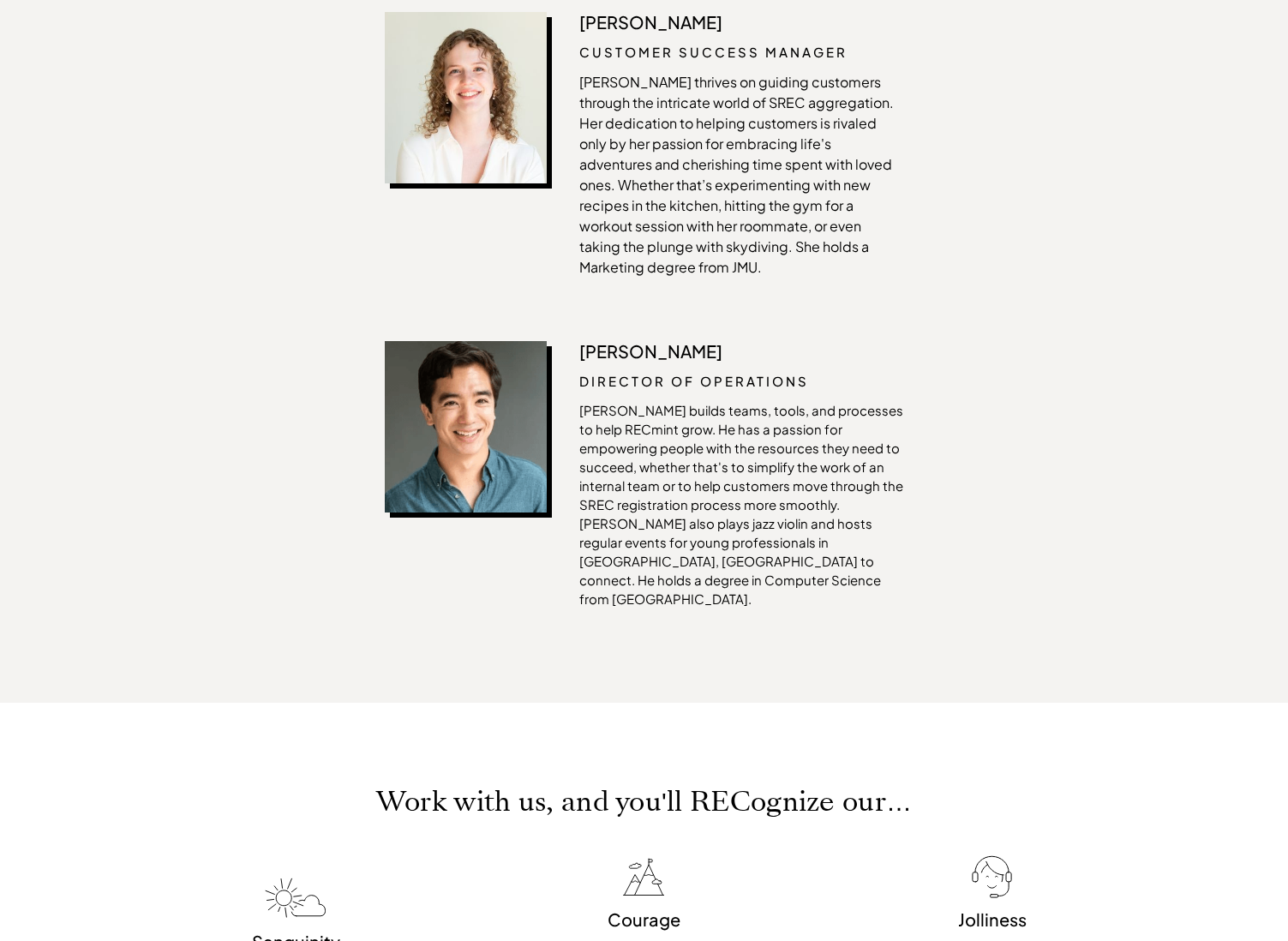
scroll to position [3571, 0]
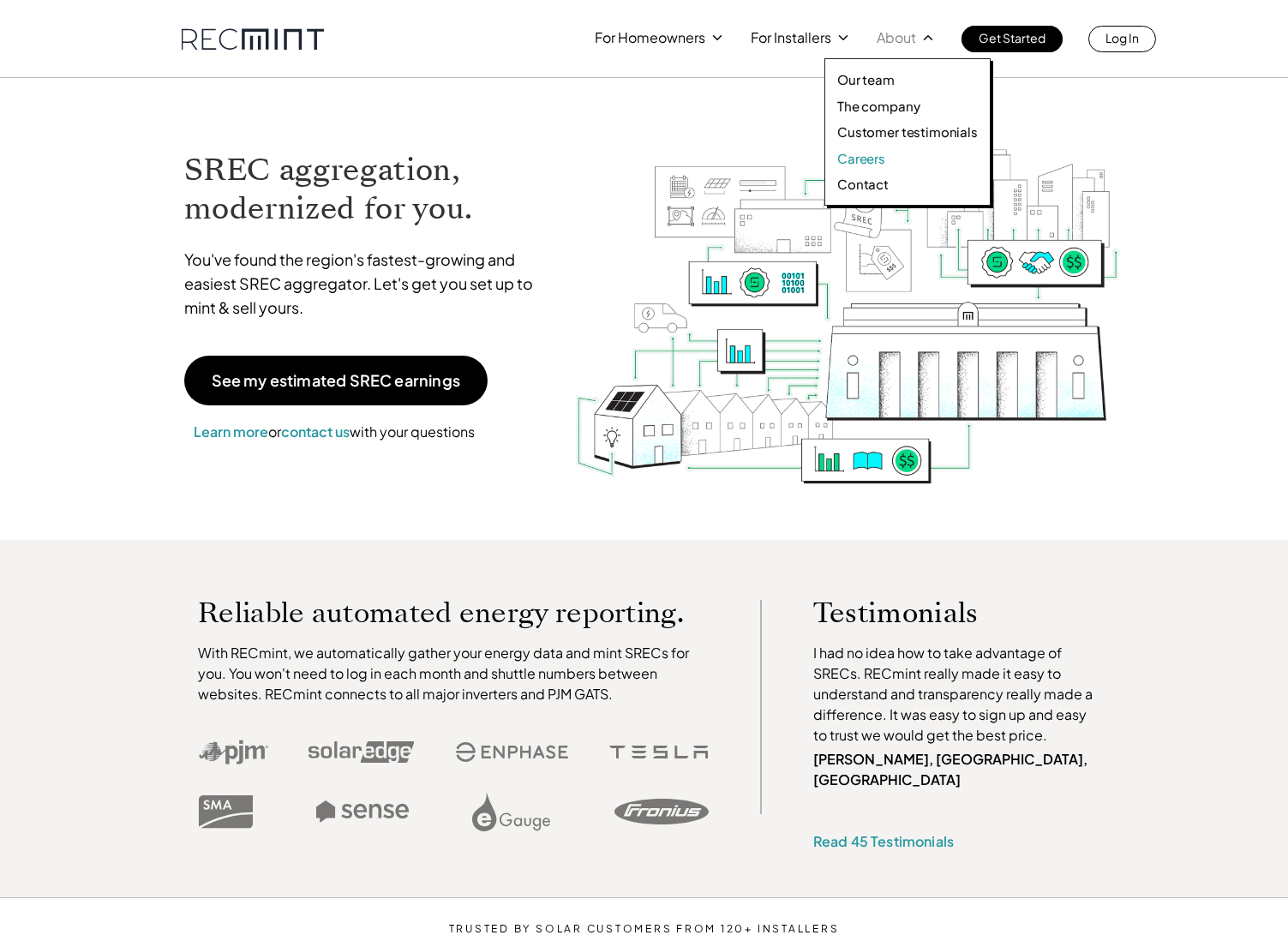
click at [875, 159] on p "Careers" at bounding box center [861, 158] width 48 height 17
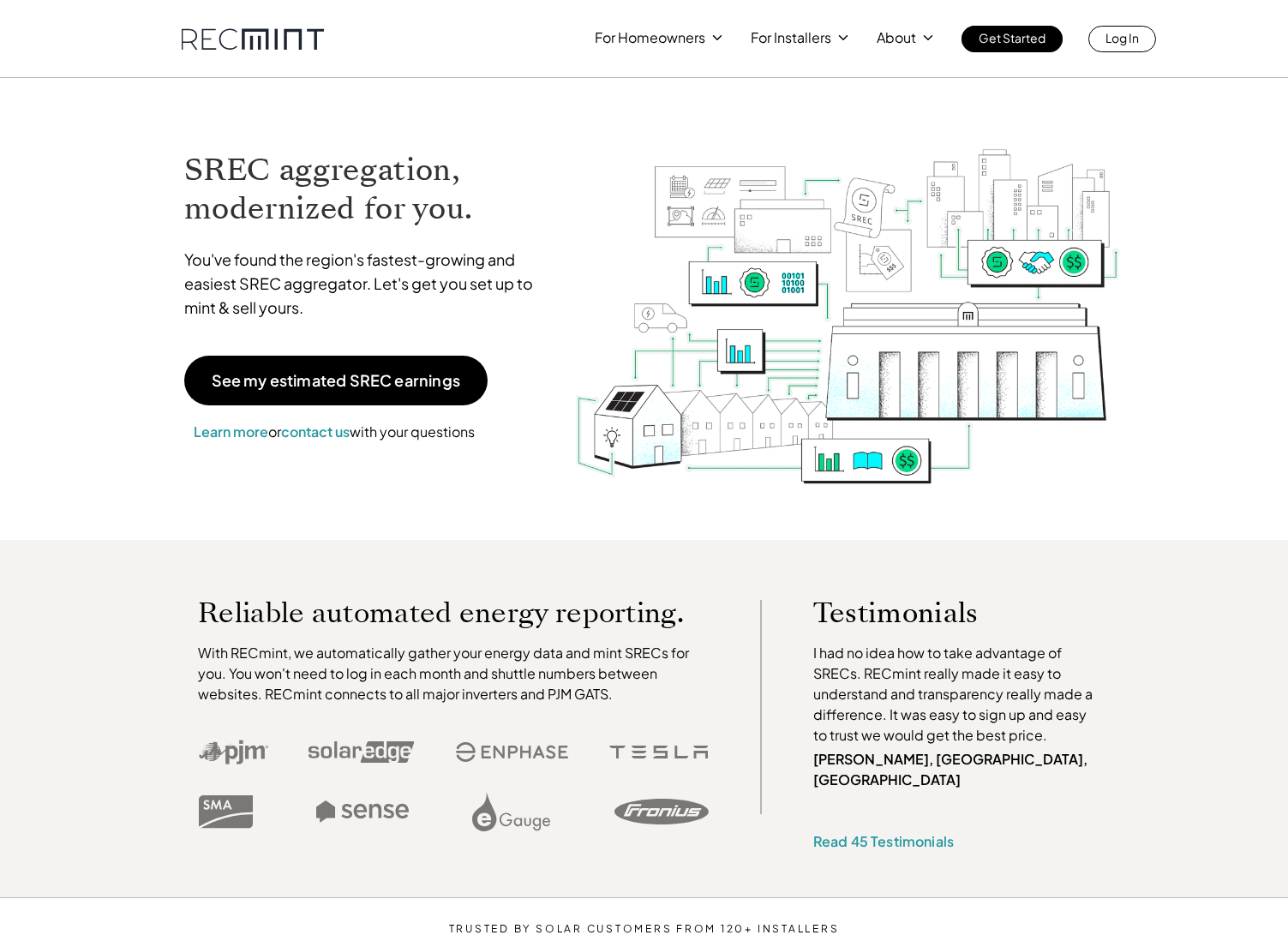
click at [900, 34] on p "About" at bounding box center [896, 37] width 40 height 24
click at [897, 41] on p "About" at bounding box center [896, 37] width 40 height 24
click at [926, 38] on icon at bounding box center [927, 37] width 15 height 15
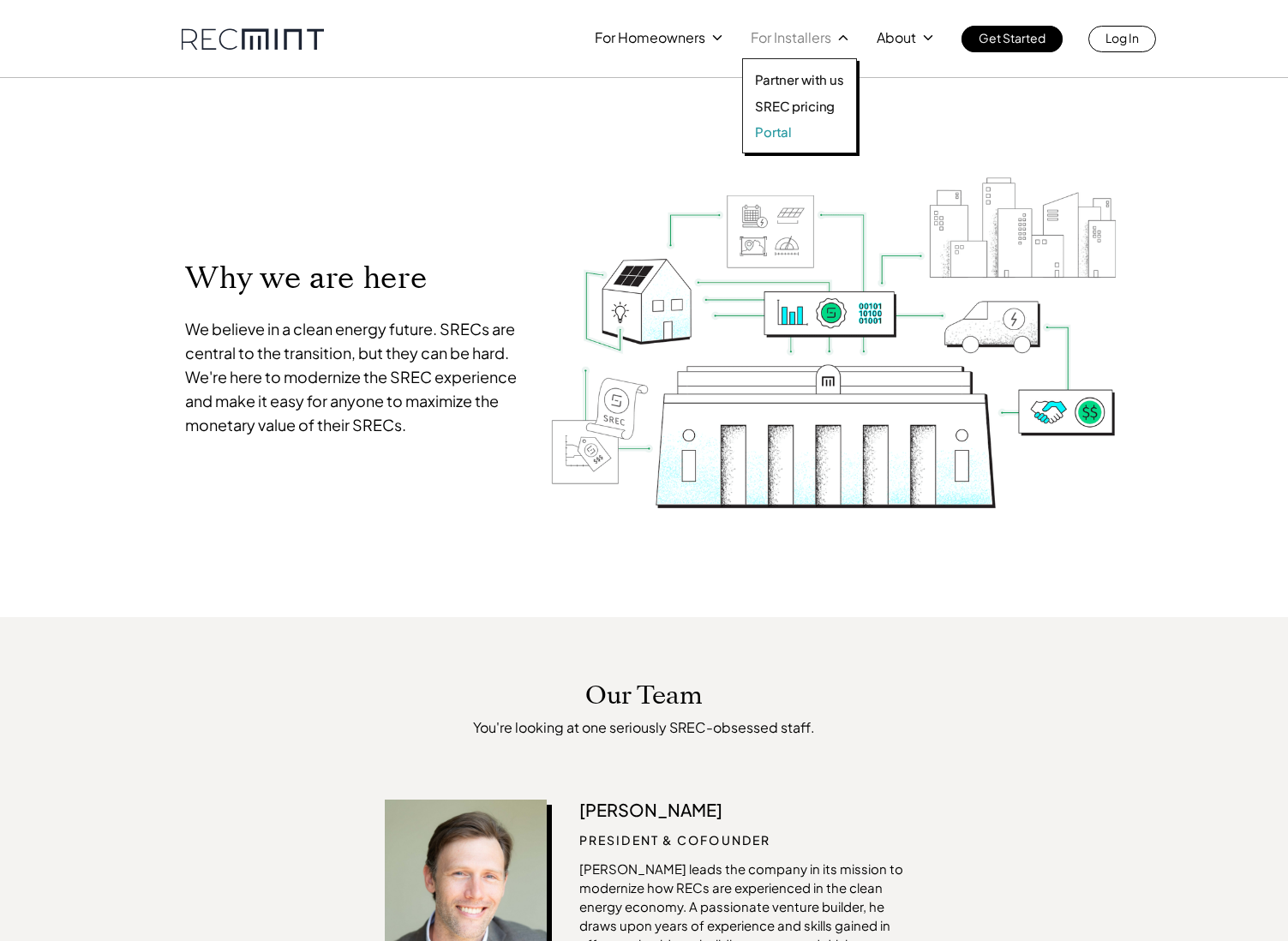
click at [785, 136] on p "Portal" at bounding box center [773, 131] width 37 height 17
click at [779, 108] on p "SREC pricing" at bounding box center [794, 106] width 79 height 17
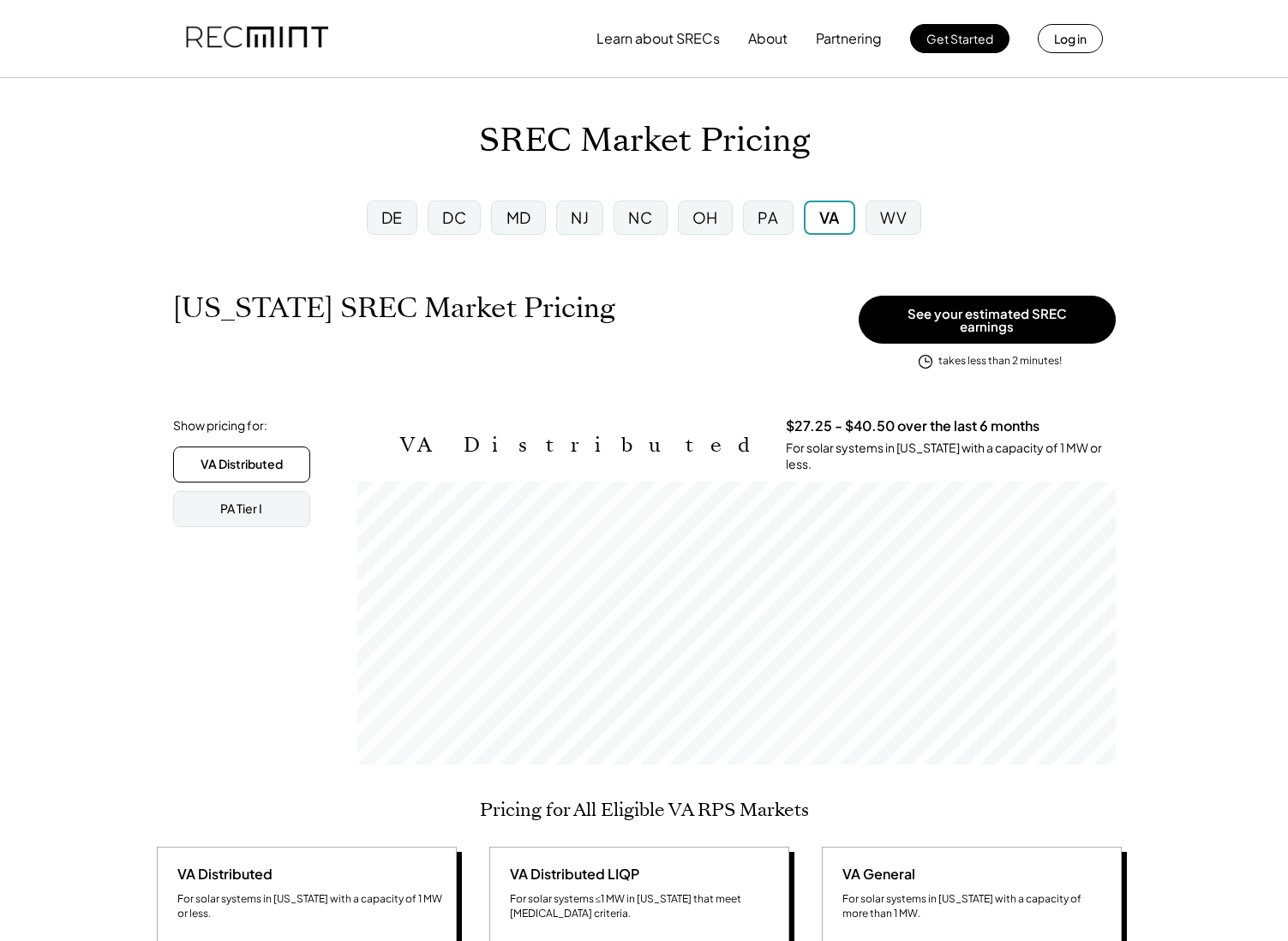
click at [460, 219] on div "DC" at bounding box center [454, 217] width 24 height 21
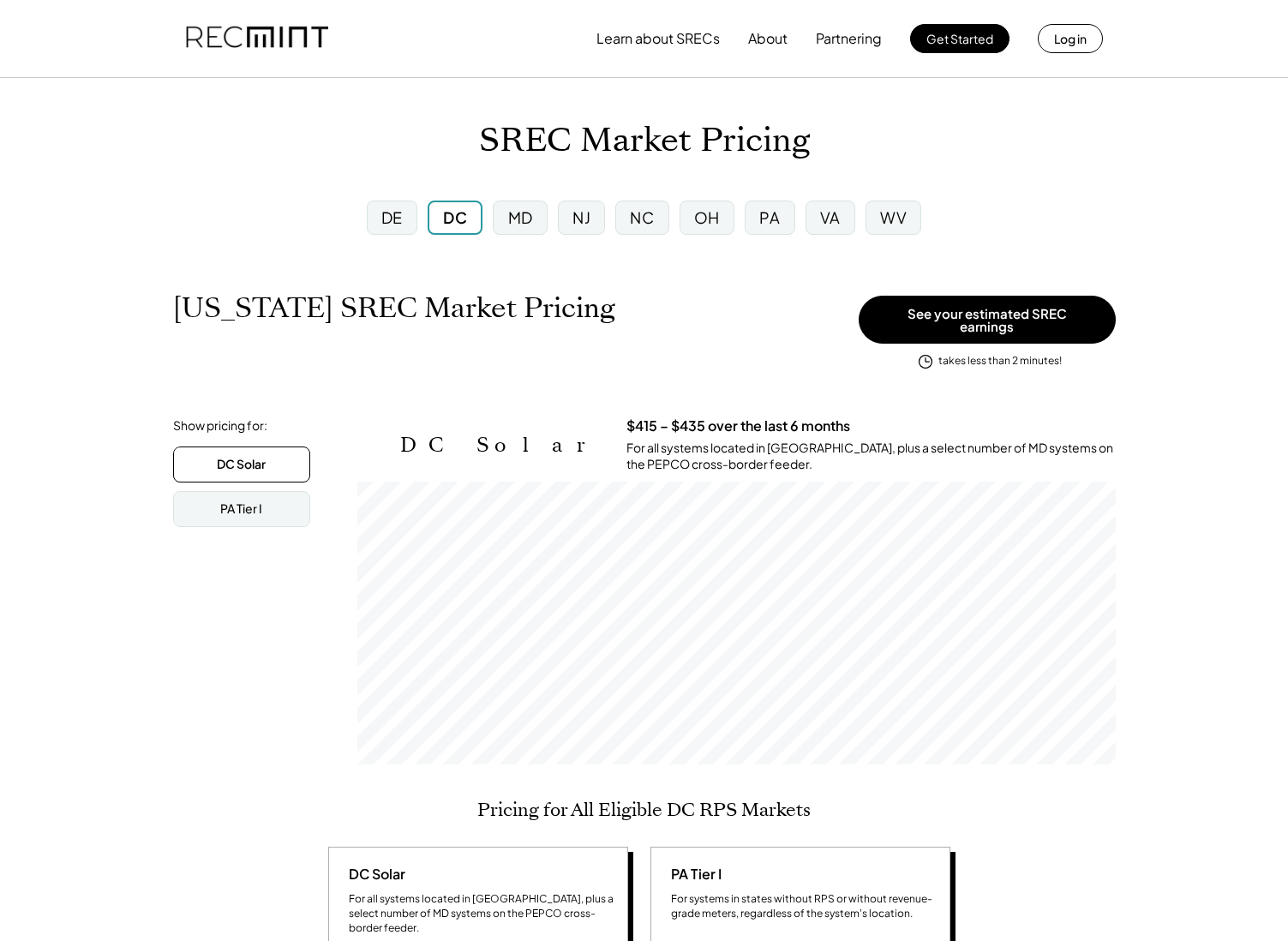
scroll to position [283, 758]
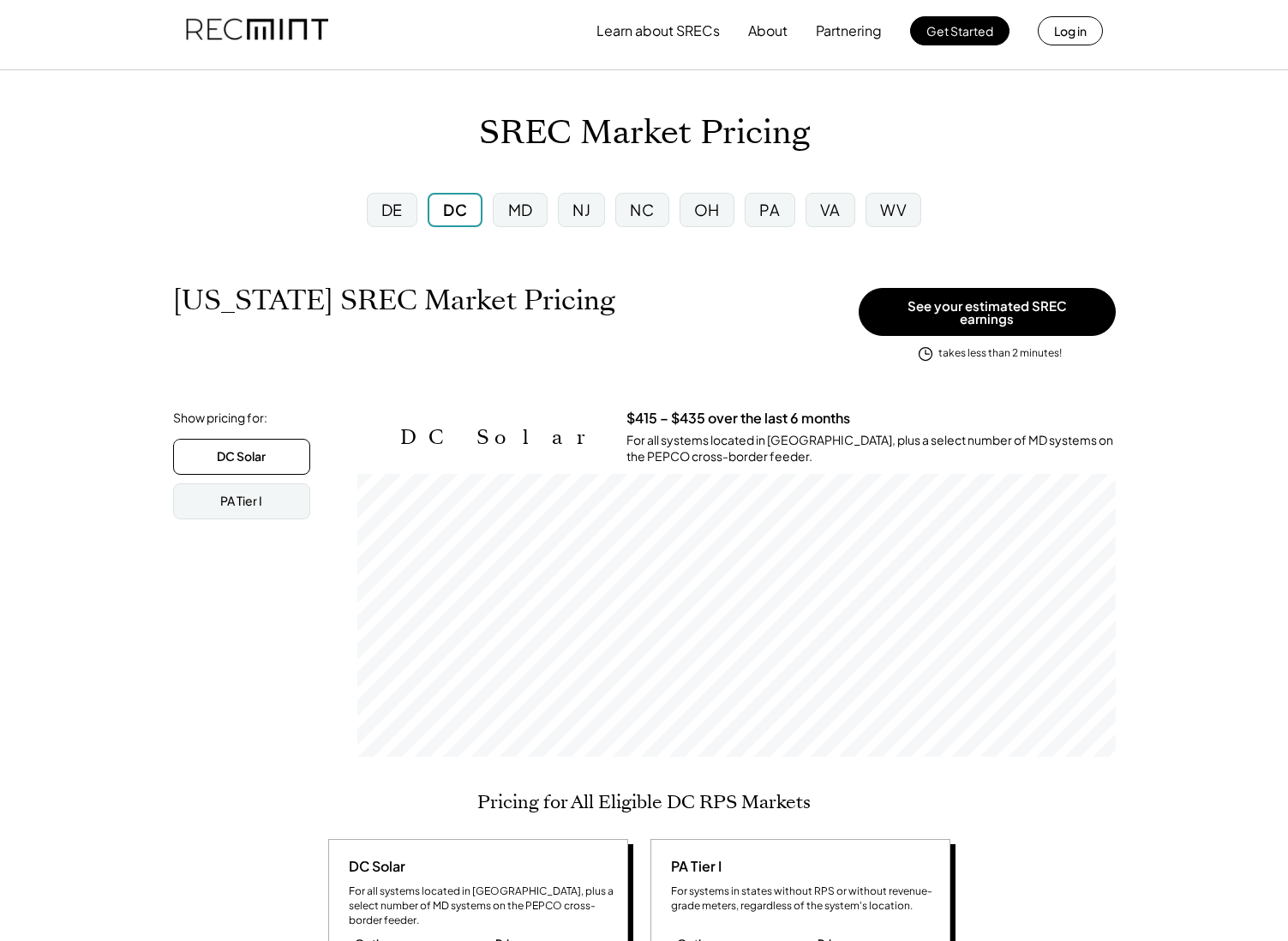
scroll to position [0, 0]
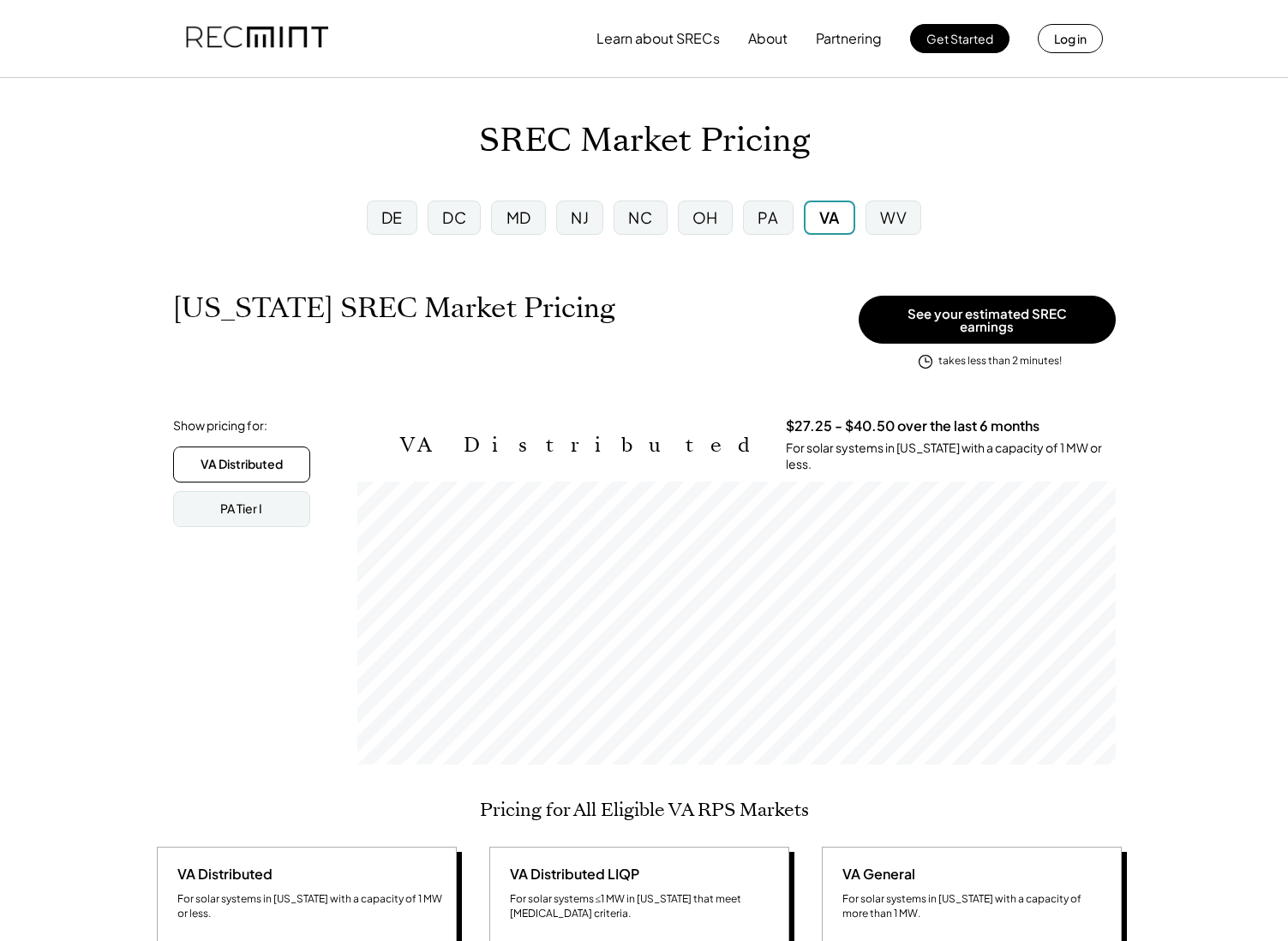
scroll to position [283, 758]
